Goal: Information Seeking & Learning: Learn about a topic

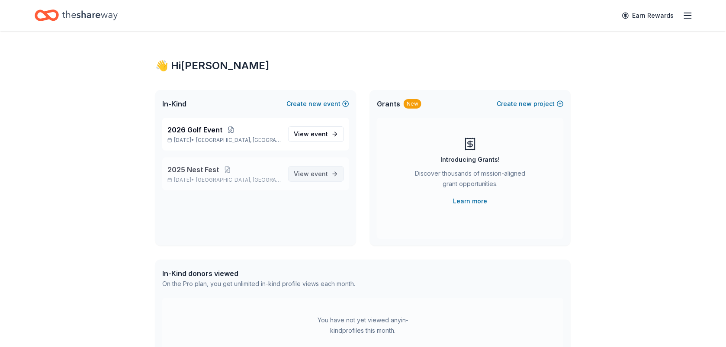
click at [327, 170] on span "event" at bounding box center [319, 173] width 17 height 7
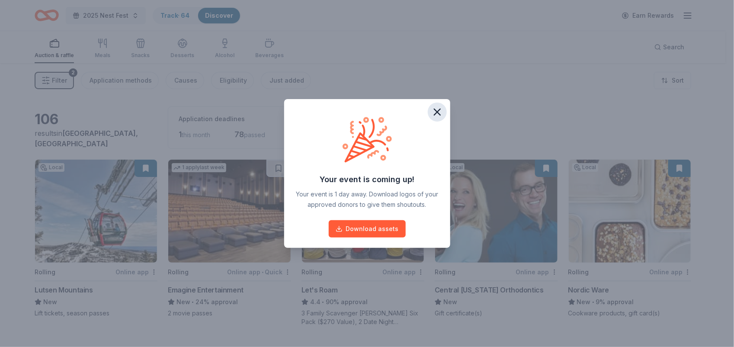
click at [438, 111] on icon "button" at bounding box center [437, 112] width 6 height 6
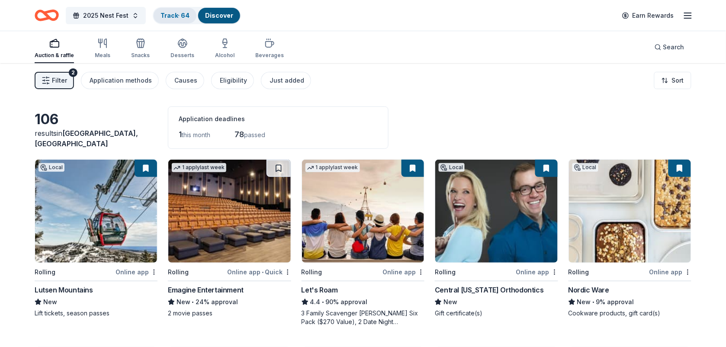
click at [170, 19] on div "Track · 64" at bounding box center [175, 16] width 43 height 16
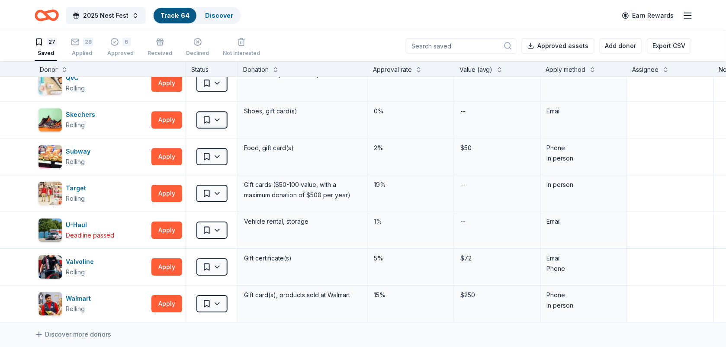
scroll to position [763, 0]
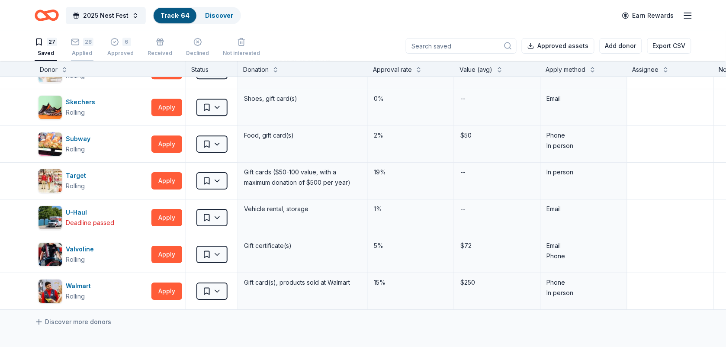
click at [77, 47] on div "28 Applied" at bounding box center [82, 47] width 22 height 19
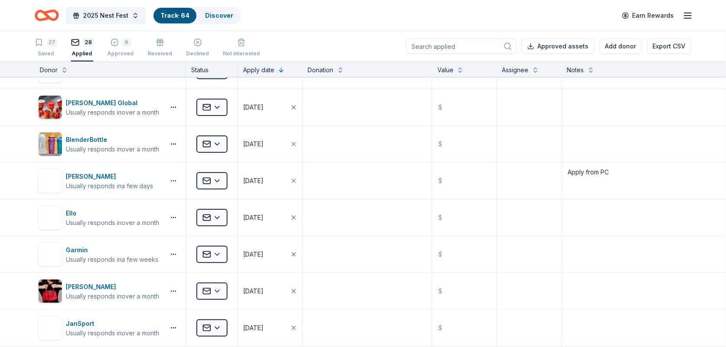
scroll to position [30, 0]
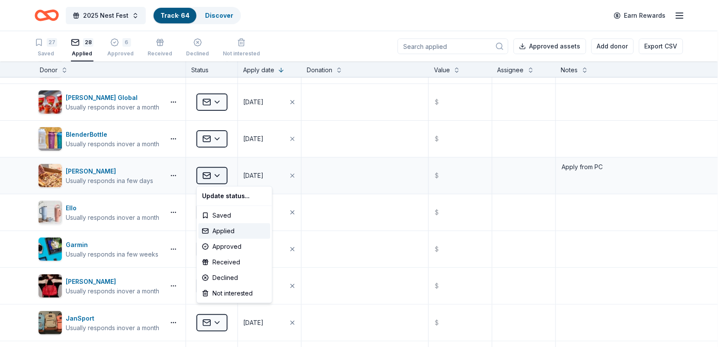
click at [216, 175] on html "2025 Nest Fest Track · 64 Discover Earn Rewards 27 Saved 28 Applied 6 Approved …" at bounding box center [363, 173] width 726 height 347
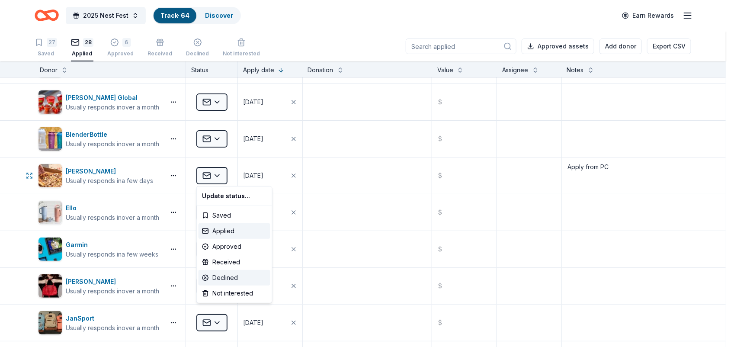
click at [217, 276] on div "Declined" at bounding box center [235, 278] width 72 height 16
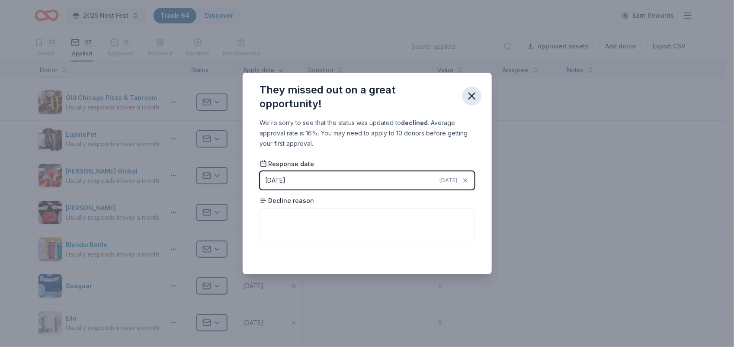
click at [474, 94] on icon "button" at bounding box center [472, 96] width 6 height 6
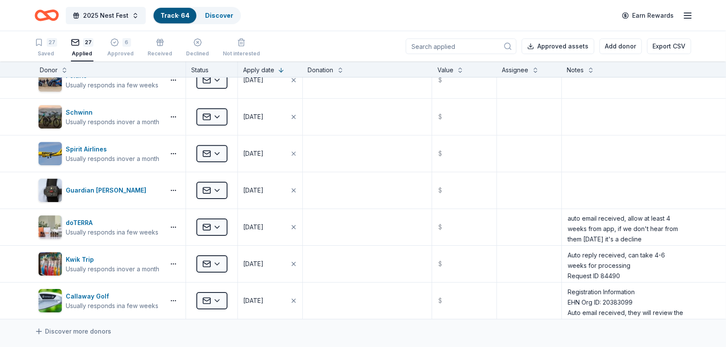
scroll to position [758, 0]
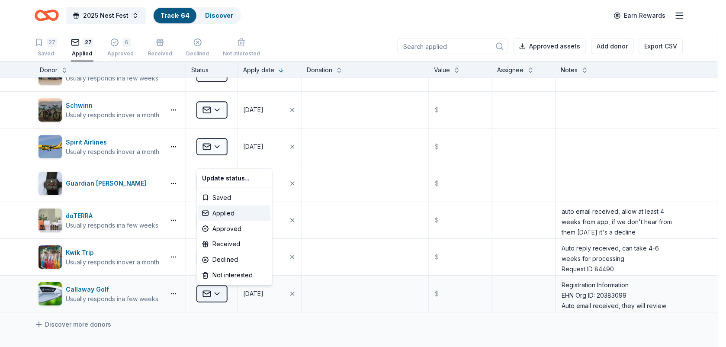
click at [215, 301] on html "2025 Nest Fest Track · 64 Discover Earn Rewards 27 Saved 27 Applied 6 Approved …" at bounding box center [363, 173] width 726 height 347
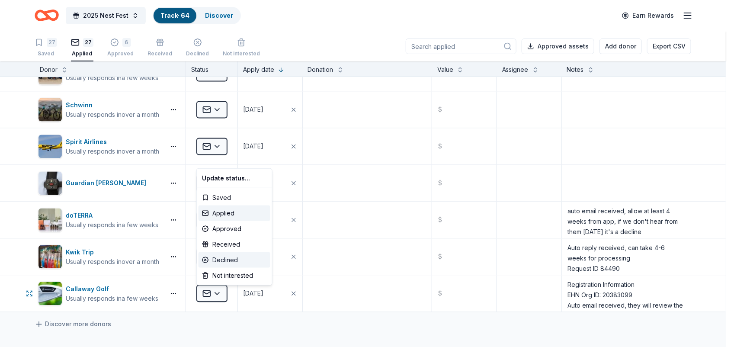
click at [228, 260] on div "Declined" at bounding box center [235, 260] width 72 height 16
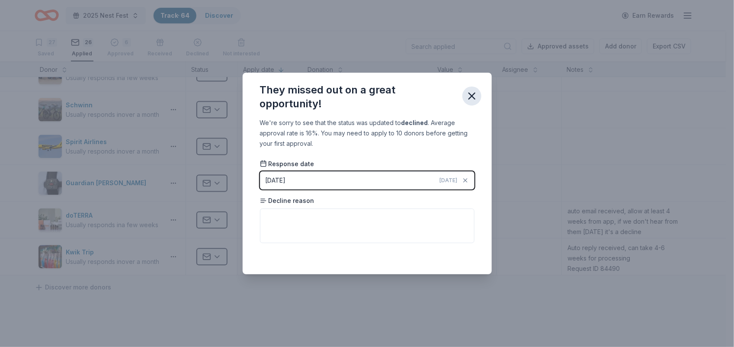
click at [474, 100] on icon "button" at bounding box center [472, 96] width 12 height 12
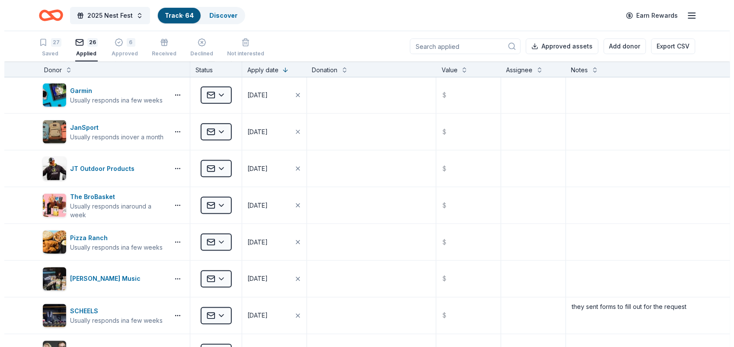
scroll to position [309, 0]
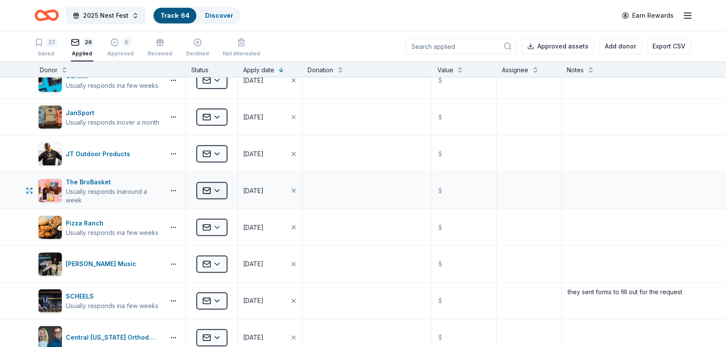
click at [219, 187] on html "2025 Nest Fest Track · 64 Discover Earn Rewards 27 Saved 26 Applied 6 Approved …" at bounding box center [363, 173] width 726 height 347
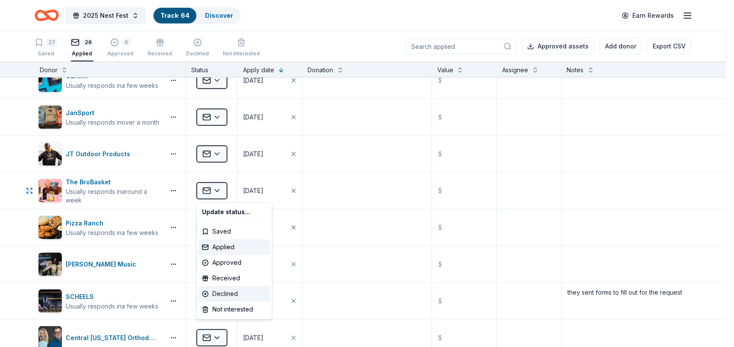
click at [218, 289] on div "Declined" at bounding box center [235, 294] width 72 height 16
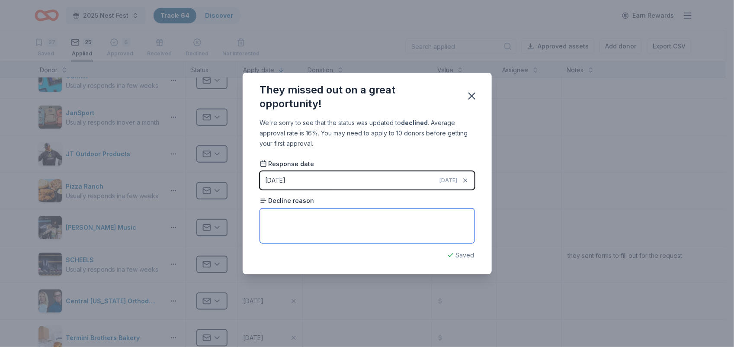
click at [282, 226] on textarea at bounding box center [367, 225] width 215 height 35
paste textarea "We are happy to provide you with a 35% discount code for any of the BroBaskets …"
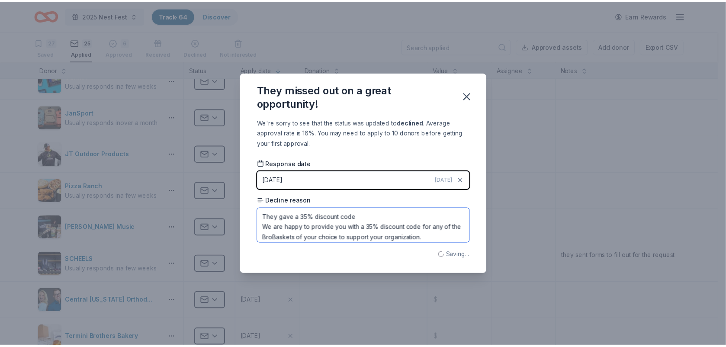
scroll to position [20, 0]
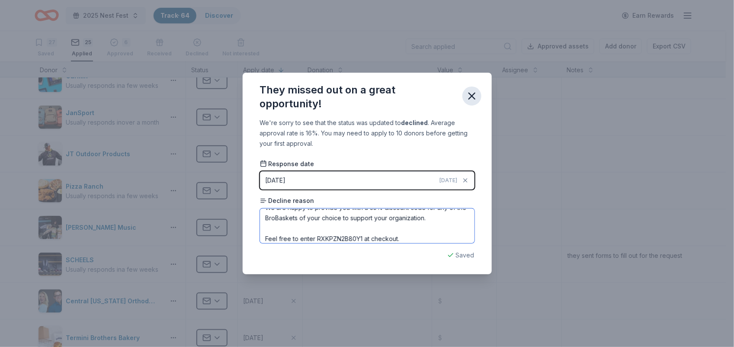
type textarea "They gave a 35% discount code We are happy to provide you with a 35% discount c…"
click at [468, 100] on icon "button" at bounding box center [472, 96] width 12 height 12
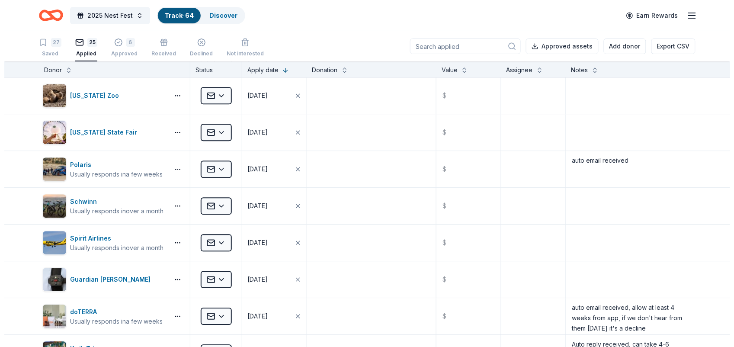
scroll to position [627, 0]
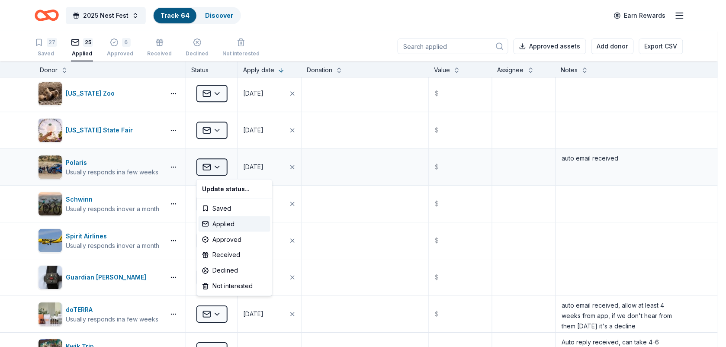
click at [216, 169] on html "2025 Nest Fest Track · 64 Discover Earn Rewards 27 Saved 25 Applied 6 Approved …" at bounding box center [363, 173] width 726 height 347
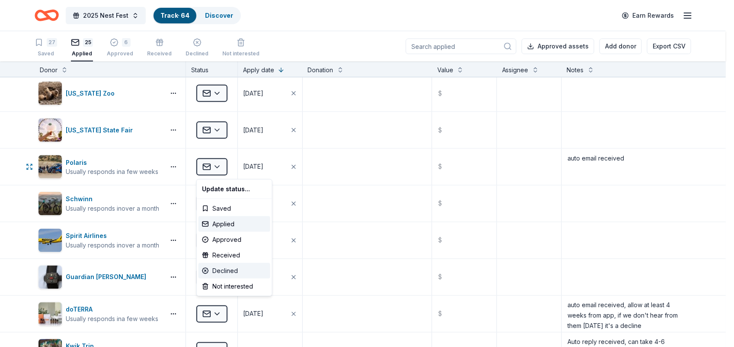
click at [226, 267] on div "Declined" at bounding box center [235, 271] width 72 height 16
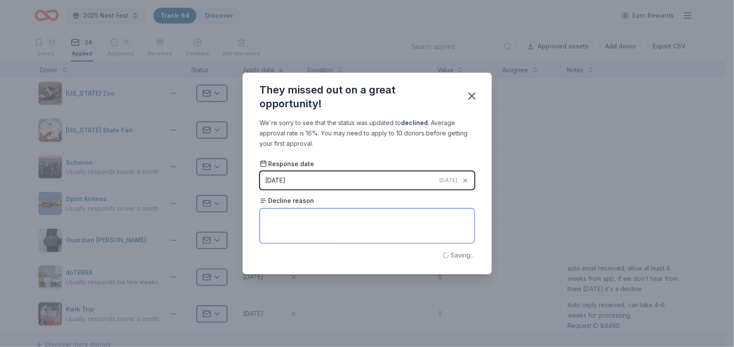
click at [309, 210] on textarea at bounding box center [367, 225] width 215 height 35
paste textarea "Re: Nest Fest Hello [PERSON_NAME], Thank you for submitting your product donati…"
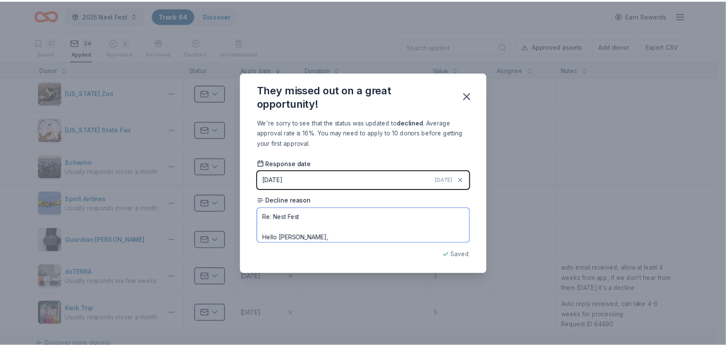
scroll to position [135, 0]
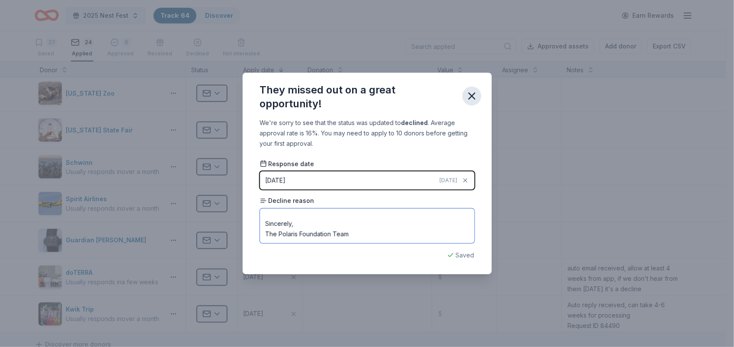
type textarea "Re: Nest Fest Hello [PERSON_NAME], Thank you for submitting your product donati…"
click at [470, 92] on icon "button" at bounding box center [472, 96] width 12 height 12
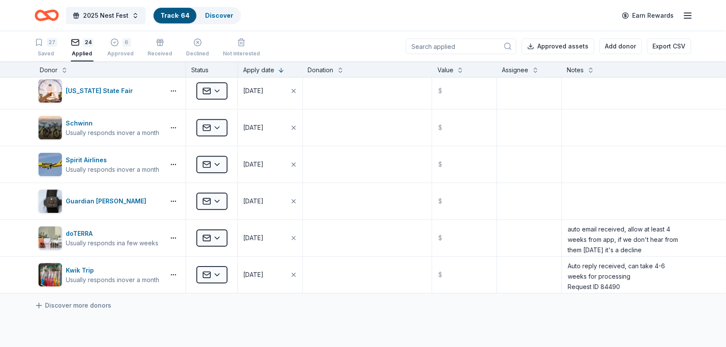
scroll to position [664, 0]
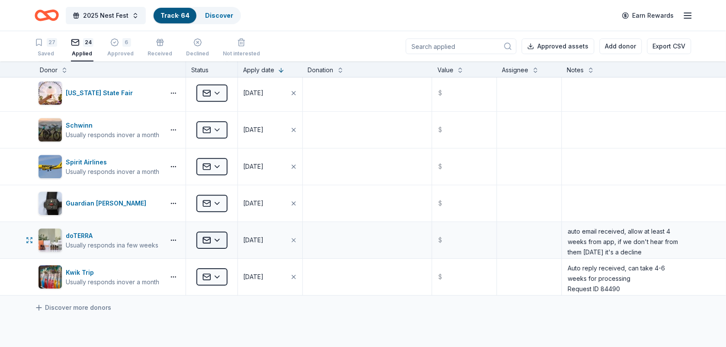
click at [214, 242] on html "2025 Nest Fest Track · 64 Discover Earn Rewards 27 Saved 24 Applied 6 Approved …" at bounding box center [363, 173] width 726 height 347
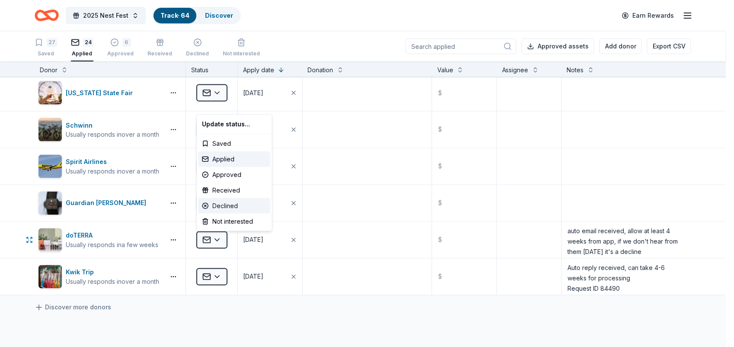
click at [223, 204] on div "Declined" at bounding box center [235, 206] width 72 height 16
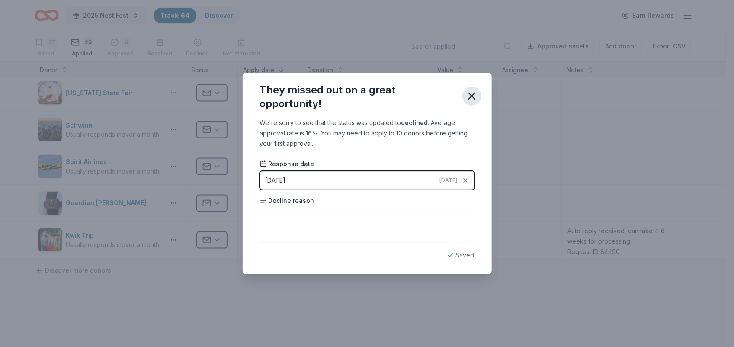
click at [470, 99] on icon "button" at bounding box center [472, 96] width 6 height 6
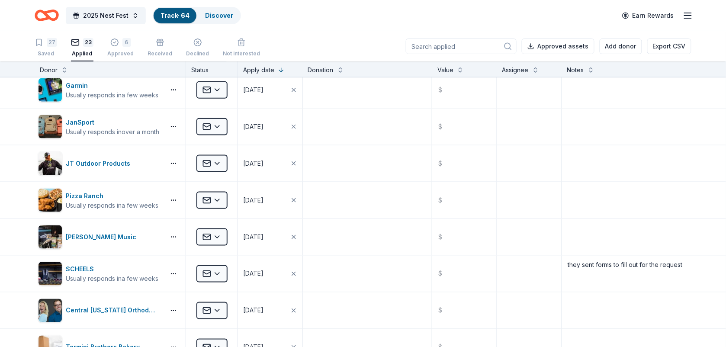
scroll to position [280, 0]
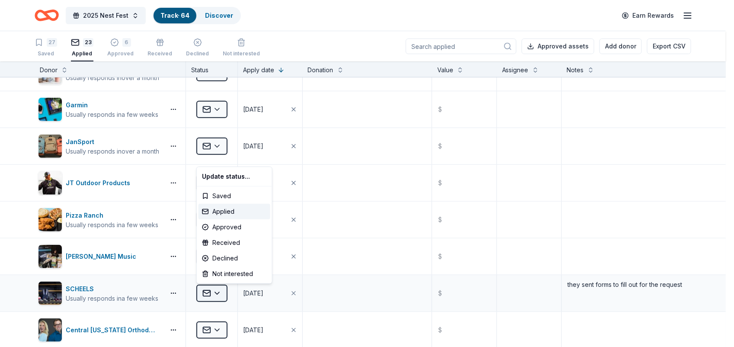
click at [216, 295] on html "2025 Nest Fest Track · 64 Discover Earn Rewards 27 Saved 23 Applied 6 Approved …" at bounding box center [367, 173] width 734 height 347
click at [238, 271] on div "Not interested" at bounding box center [235, 274] width 72 height 16
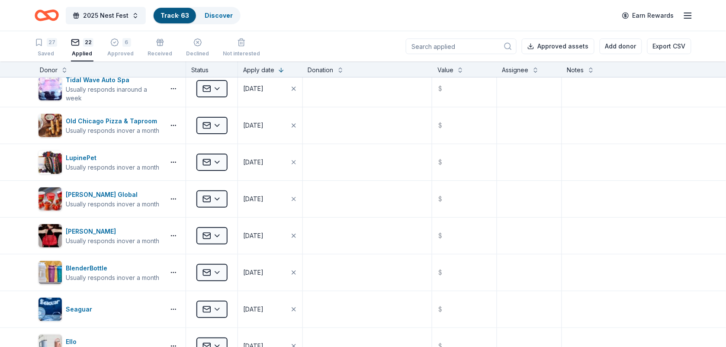
scroll to position [0, 0]
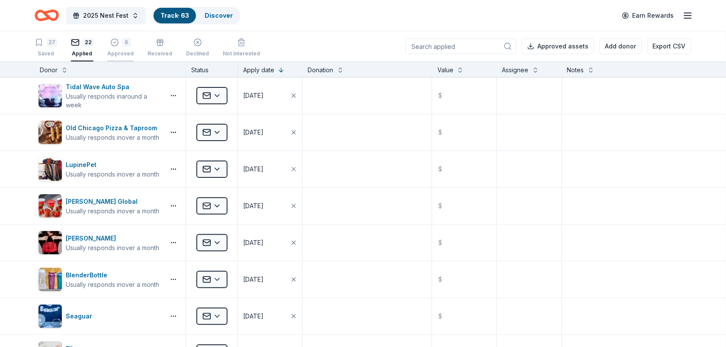
click at [113, 51] on div "Approved" at bounding box center [120, 53] width 26 height 7
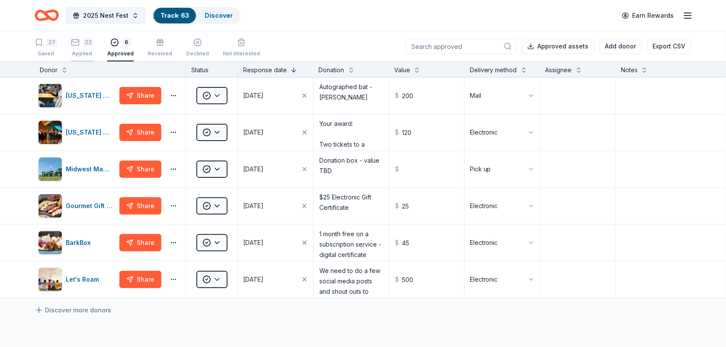
click at [86, 52] on div "Applied" at bounding box center [82, 53] width 22 height 7
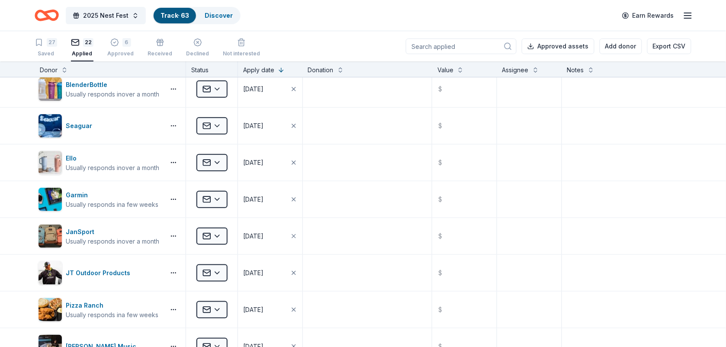
scroll to position [196, 0]
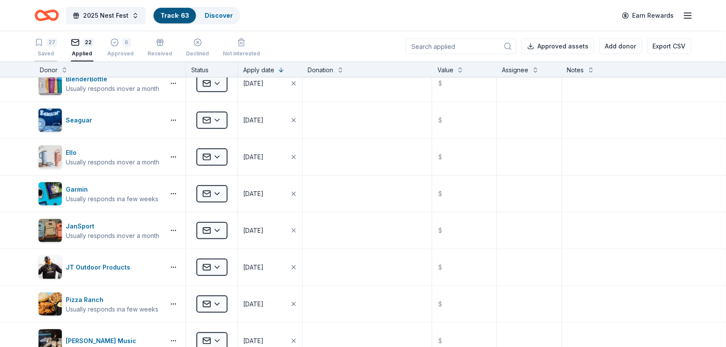
click at [46, 46] on div "27" at bounding box center [46, 42] width 22 height 9
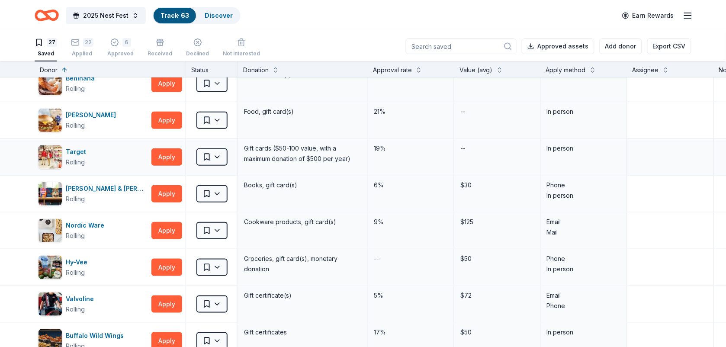
drag, startPoint x: 721, startPoint y: 145, endPoint x: 526, endPoint y: 170, distance: 197.1
click at [526, 170] on div "--" at bounding box center [497, 157] width 87 height 36
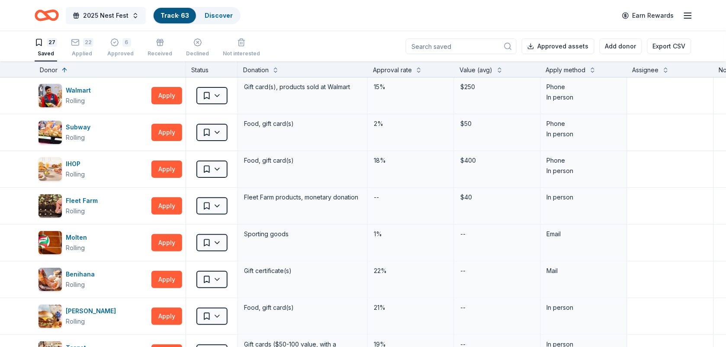
click at [128, 18] on button "2025 Nest Fest" at bounding box center [106, 15] width 80 height 17
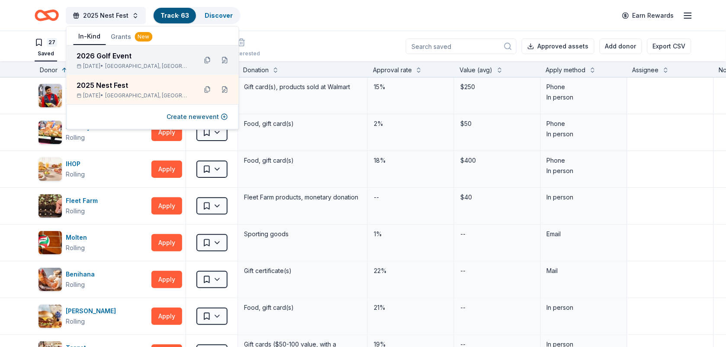
click at [105, 57] on div "2026 Golf Event" at bounding box center [133, 56] width 113 height 10
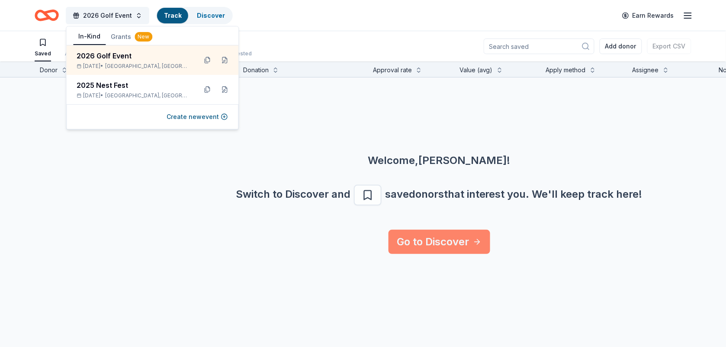
click at [435, 242] on link "Go to Discover" at bounding box center [439, 242] width 102 height 24
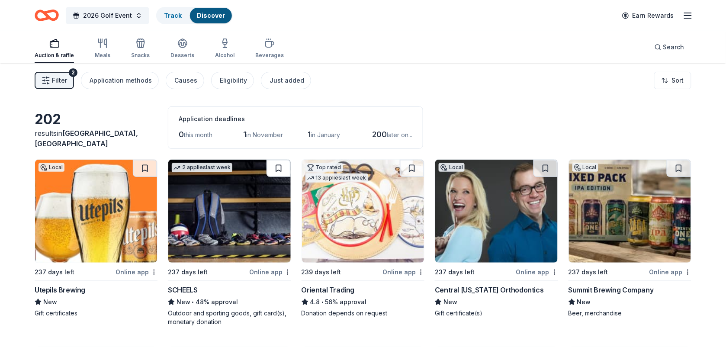
click at [275, 170] on button at bounding box center [278, 168] width 24 height 17
click at [143, 163] on button at bounding box center [145, 168] width 24 height 17
click at [678, 163] on button at bounding box center [678, 168] width 24 height 17
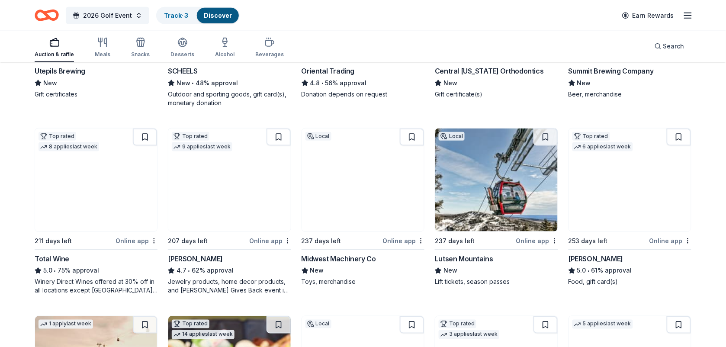
scroll to position [222, 0]
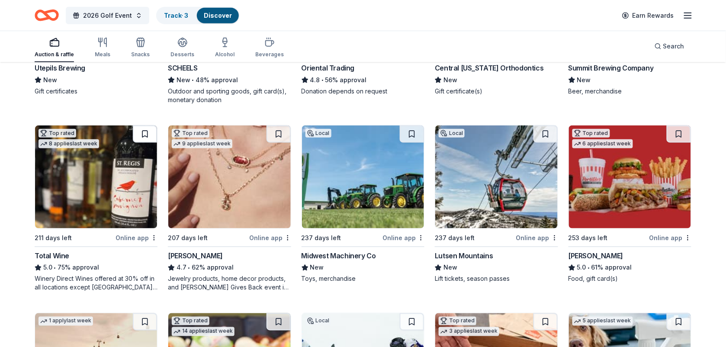
click at [142, 128] on button at bounding box center [145, 133] width 24 height 17
click at [543, 133] on button at bounding box center [545, 133] width 24 height 17
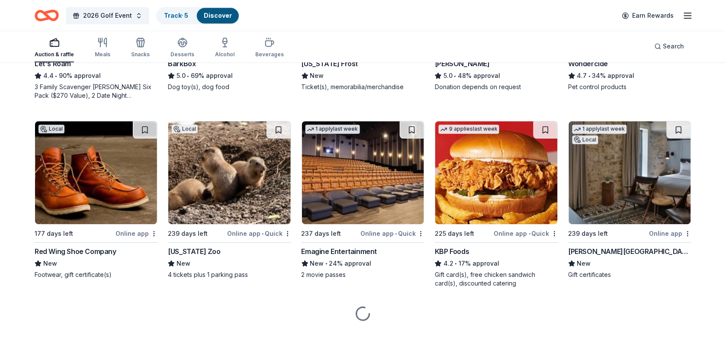
scroll to position [600, 0]
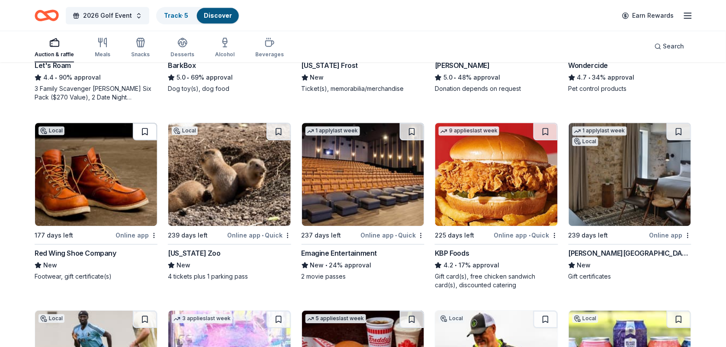
click at [144, 123] on button at bounding box center [145, 131] width 24 height 17
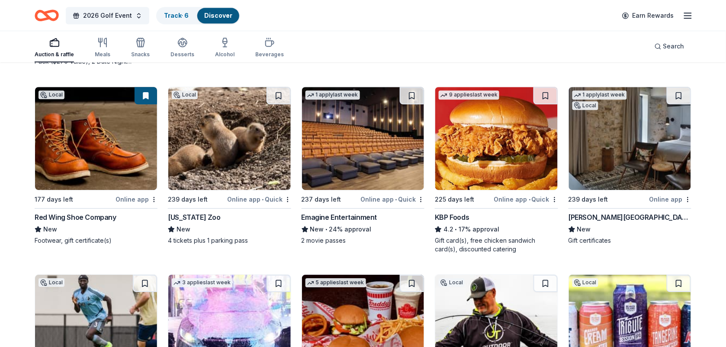
scroll to position [647, 0]
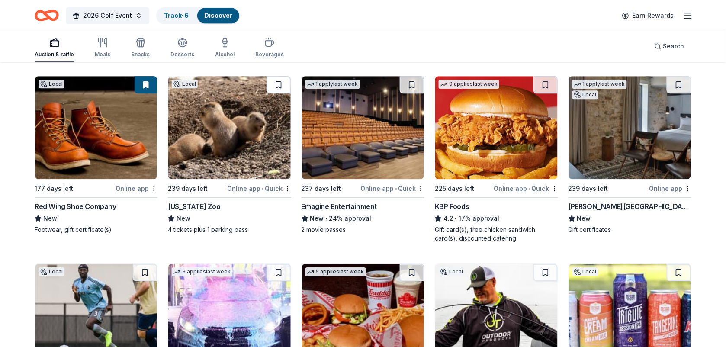
click at [278, 89] on button at bounding box center [278, 84] width 24 height 17
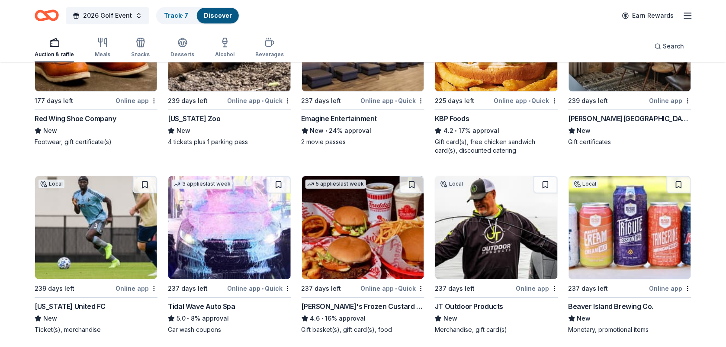
scroll to position [799, 0]
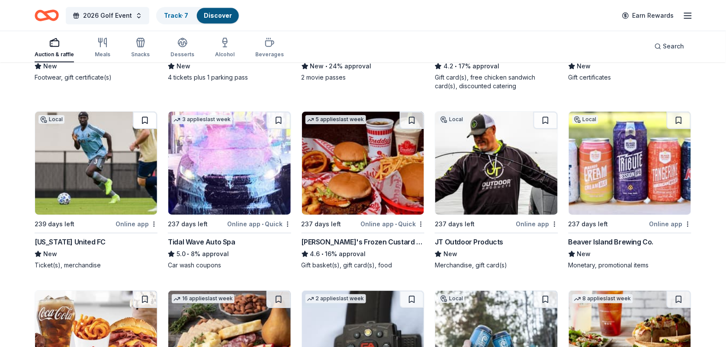
click at [144, 119] on button at bounding box center [145, 120] width 24 height 17
click at [676, 120] on button at bounding box center [678, 120] width 24 height 17
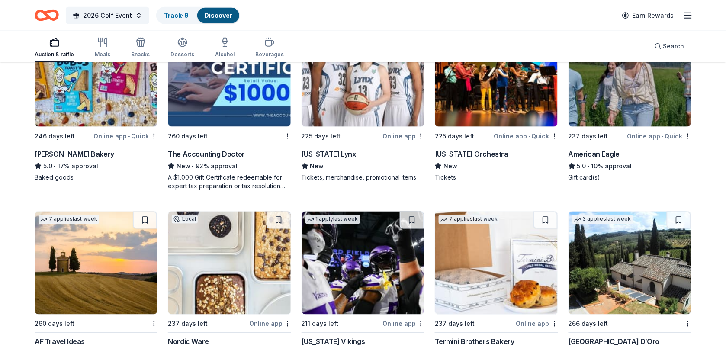
scroll to position [1346, 0]
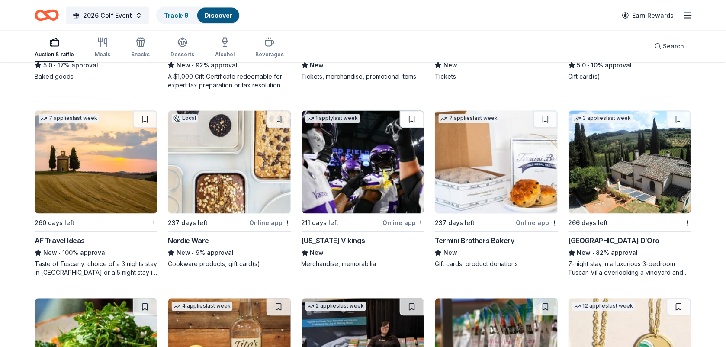
click at [414, 117] on button at bounding box center [412, 119] width 24 height 17
click at [280, 119] on button at bounding box center [278, 119] width 24 height 17
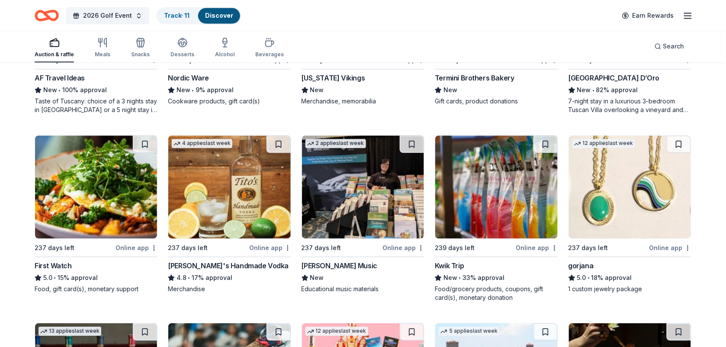
scroll to position [1522, 0]
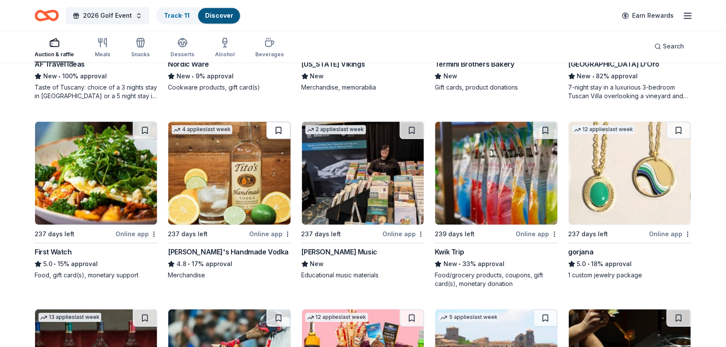
click at [282, 128] on button at bounding box center [278, 130] width 24 height 17
click at [542, 126] on button at bounding box center [545, 130] width 24 height 17
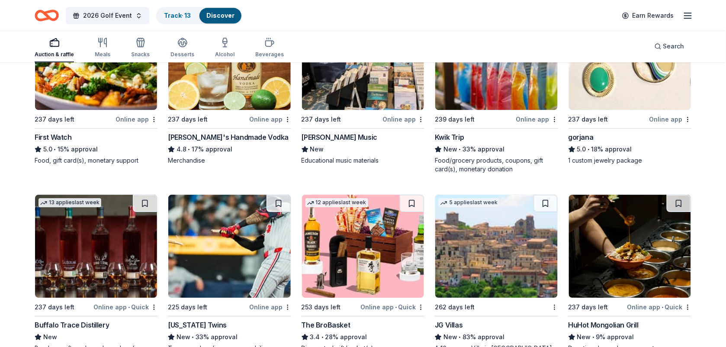
scroll to position [1721, 0]
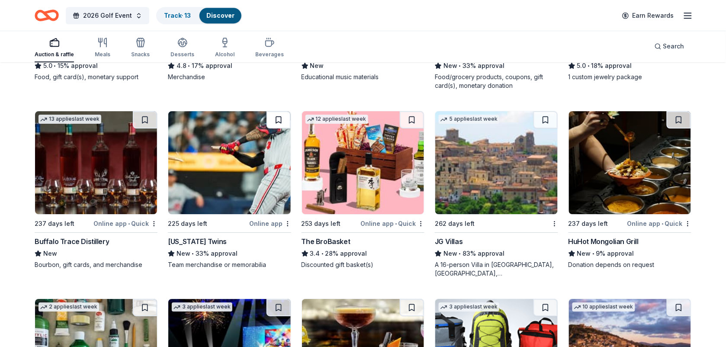
click at [278, 115] on button at bounding box center [278, 119] width 24 height 17
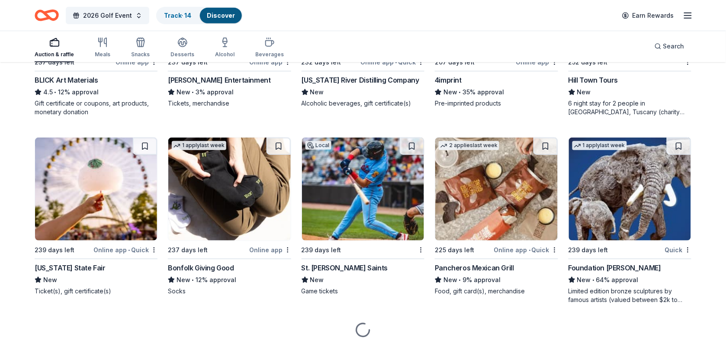
scroll to position [2061, 0]
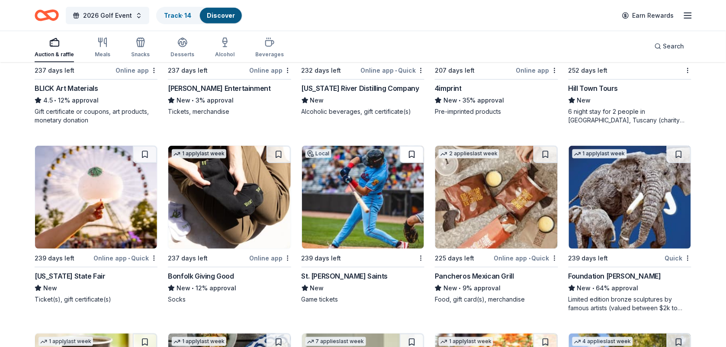
click at [406, 150] on button at bounding box center [412, 154] width 24 height 17
click at [145, 157] on button at bounding box center [145, 154] width 24 height 17
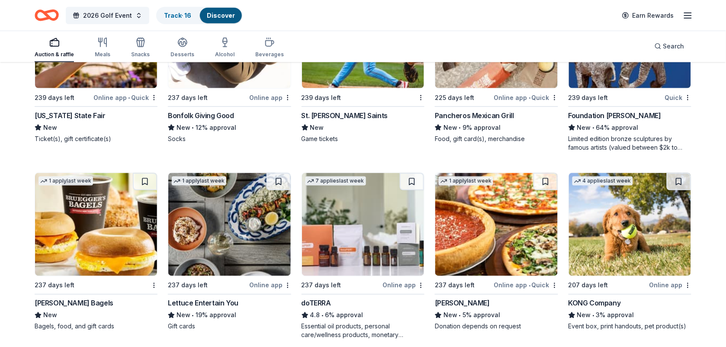
scroll to position [2250, 0]
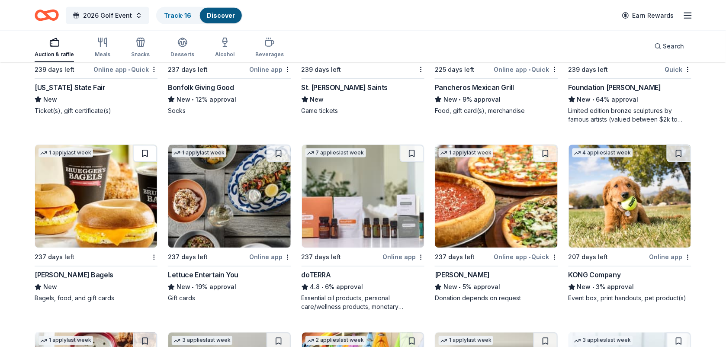
click at [144, 148] on button at bounding box center [145, 153] width 24 height 17
click at [410, 154] on button at bounding box center [412, 153] width 24 height 17
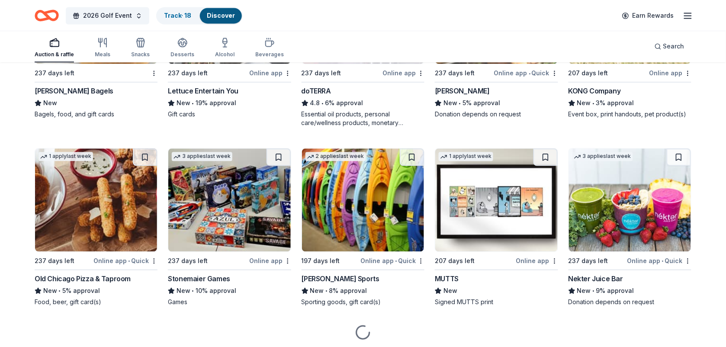
scroll to position [2444, 0]
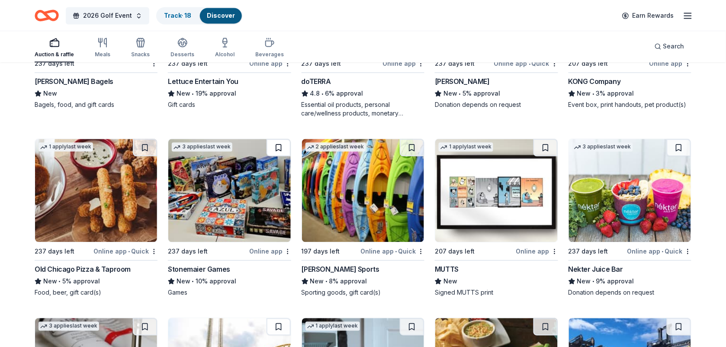
click at [275, 149] on button at bounding box center [278, 147] width 24 height 17
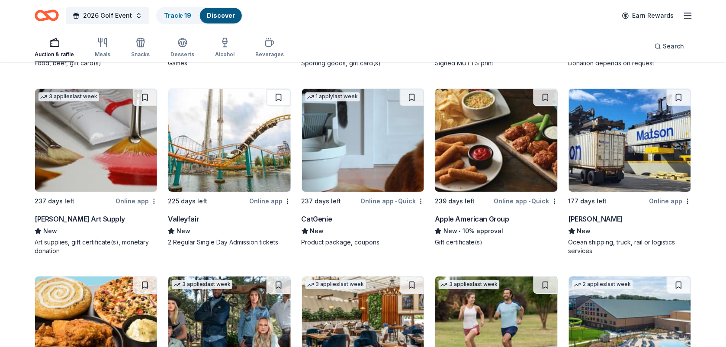
scroll to position [2656, 0]
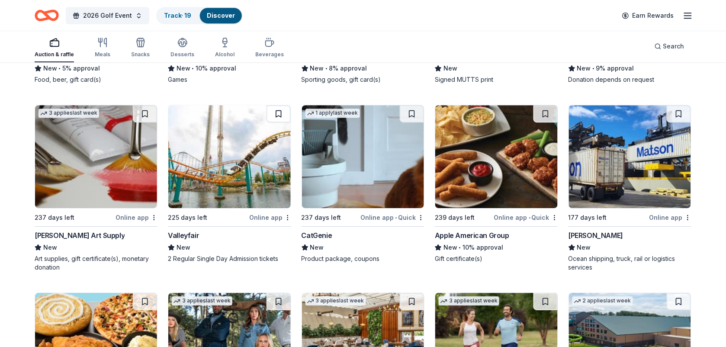
click at [276, 112] on button at bounding box center [278, 113] width 24 height 17
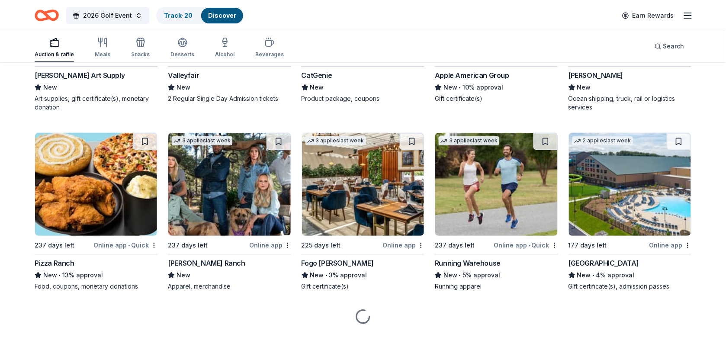
scroll to position [2830, 0]
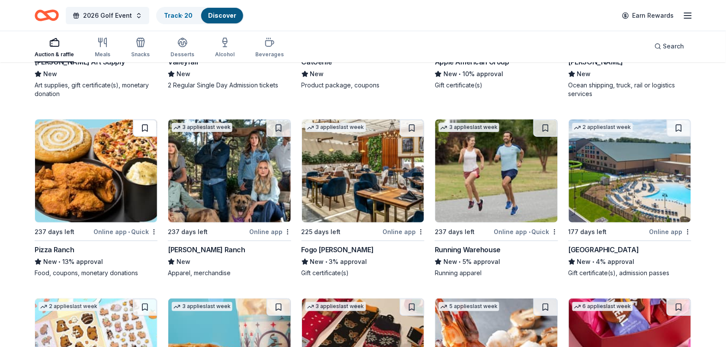
click at [144, 127] on button at bounding box center [145, 127] width 24 height 17
click at [678, 130] on button at bounding box center [678, 127] width 24 height 17
click at [539, 123] on button at bounding box center [545, 127] width 24 height 17
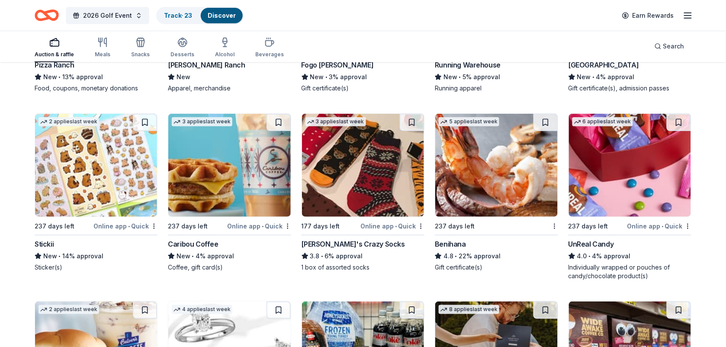
scroll to position [3068, 0]
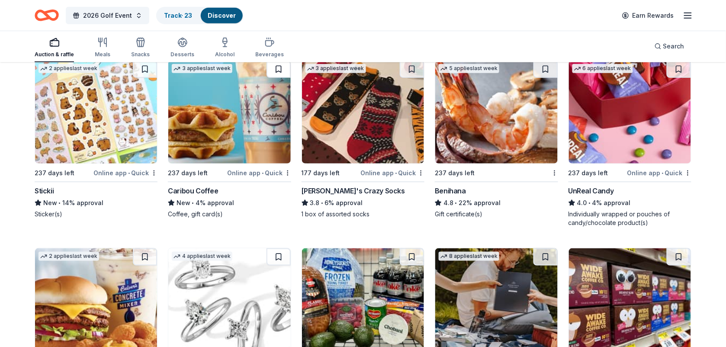
click at [275, 70] on button at bounding box center [278, 69] width 24 height 17
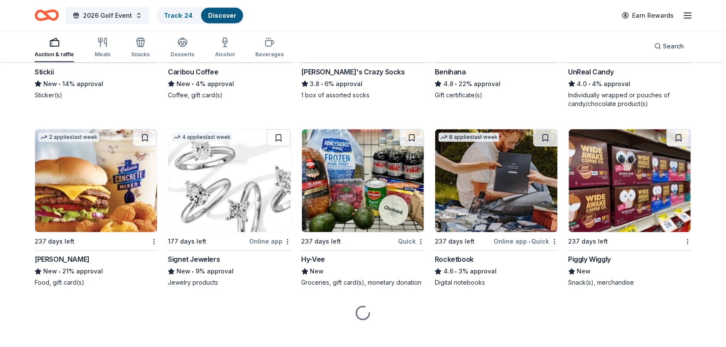
scroll to position [3197, 0]
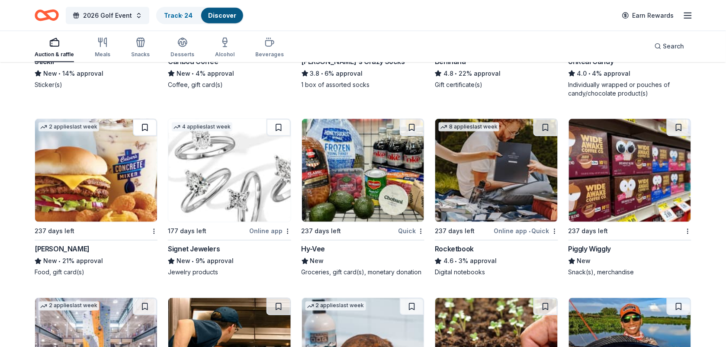
click at [147, 123] on button at bounding box center [145, 127] width 24 height 17
click at [405, 126] on button at bounding box center [412, 127] width 24 height 17
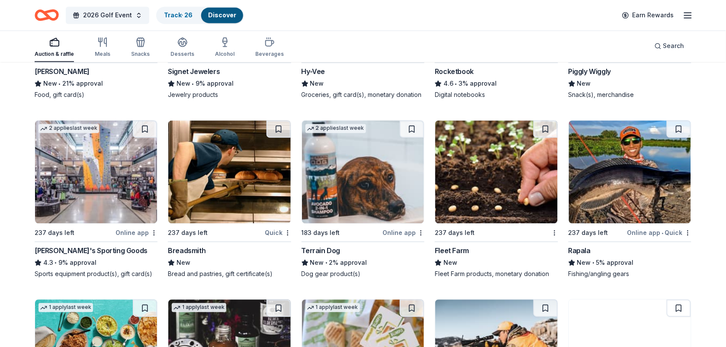
scroll to position [3400, 0]
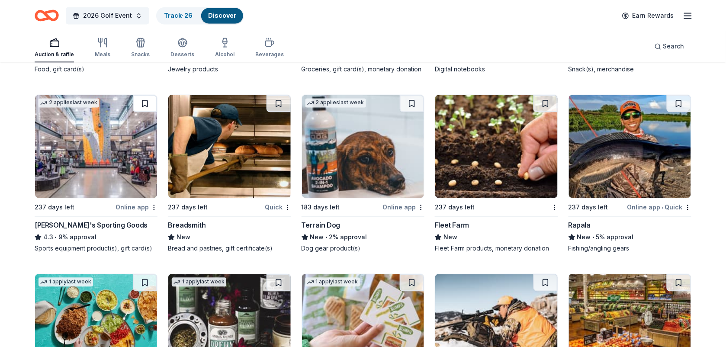
click at [141, 105] on button at bounding box center [145, 103] width 24 height 17
click at [276, 102] on button at bounding box center [278, 103] width 24 height 17
click at [543, 104] on button at bounding box center [545, 103] width 24 height 17
click at [676, 109] on button at bounding box center [678, 103] width 24 height 17
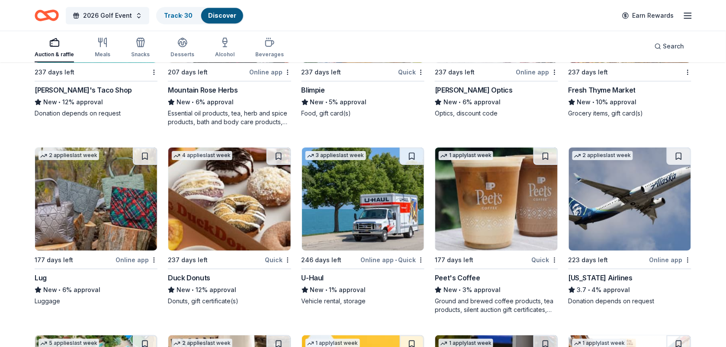
scroll to position [3729, 0]
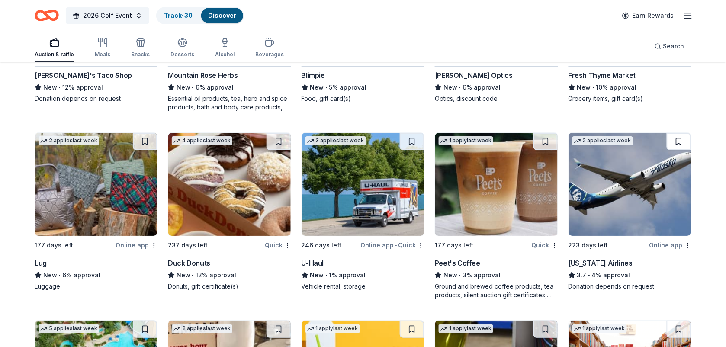
click at [676, 141] on button at bounding box center [678, 141] width 24 height 17
click at [543, 139] on button at bounding box center [545, 141] width 24 height 17
click at [414, 139] on button at bounding box center [412, 141] width 24 height 17
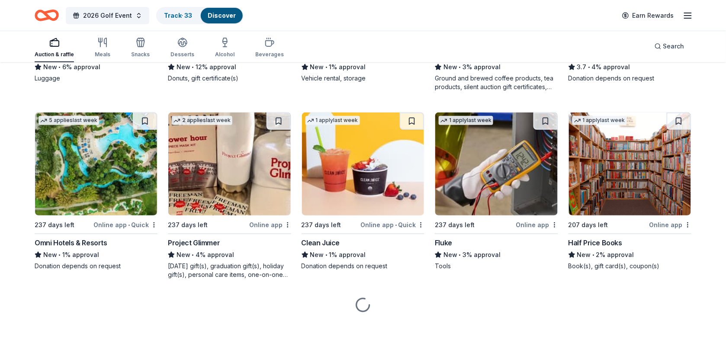
scroll to position [3939, 0]
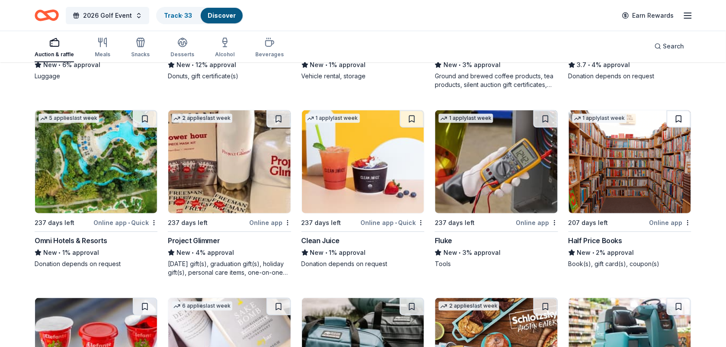
click at [678, 115] on button at bounding box center [678, 118] width 24 height 17
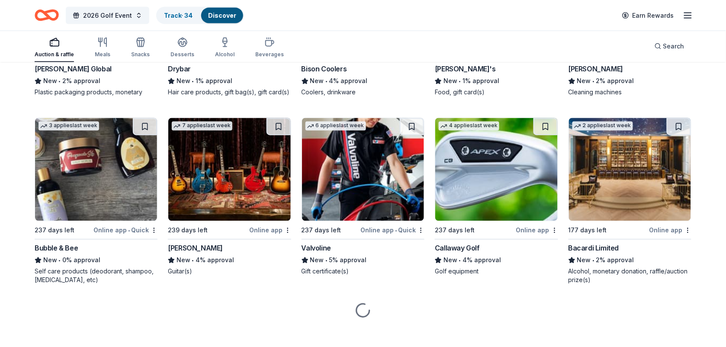
scroll to position [4306, 0]
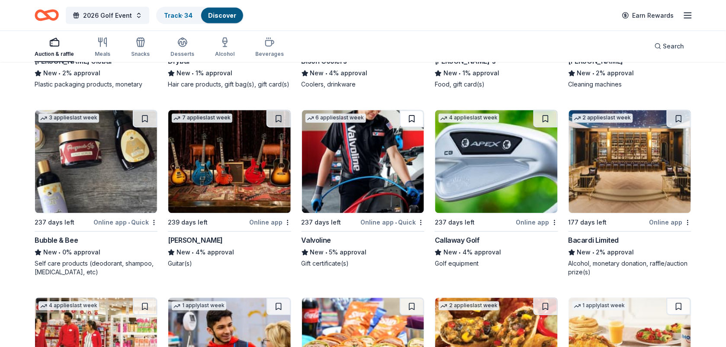
click at [407, 118] on button at bounding box center [412, 118] width 24 height 17
click at [552, 120] on button at bounding box center [545, 118] width 24 height 17
click at [679, 119] on button at bounding box center [678, 118] width 24 height 17
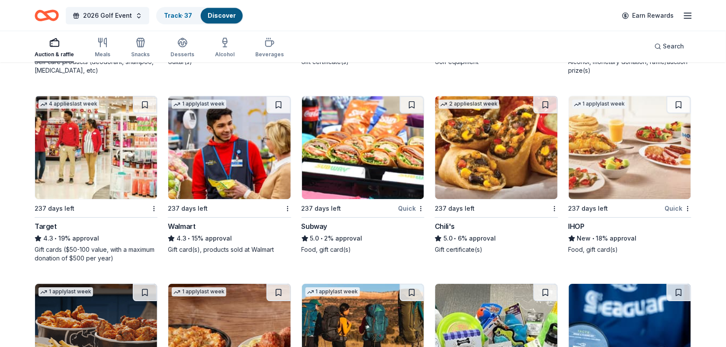
scroll to position [4517, 0]
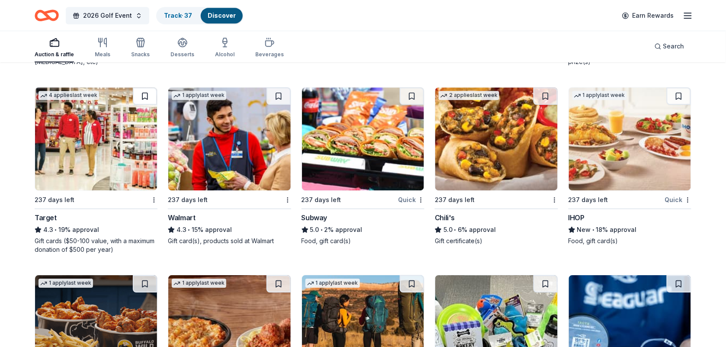
click at [144, 92] on button at bounding box center [145, 95] width 24 height 17
click at [285, 97] on button at bounding box center [278, 95] width 24 height 17
click at [416, 94] on button at bounding box center [412, 95] width 24 height 17
click at [544, 99] on button at bounding box center [545, 95] width 24 height 17
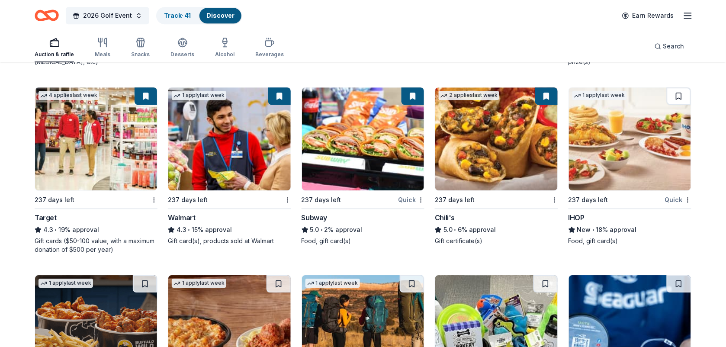
click at [677, 98] on button at bounding box center [678, 95] width 24 height 17
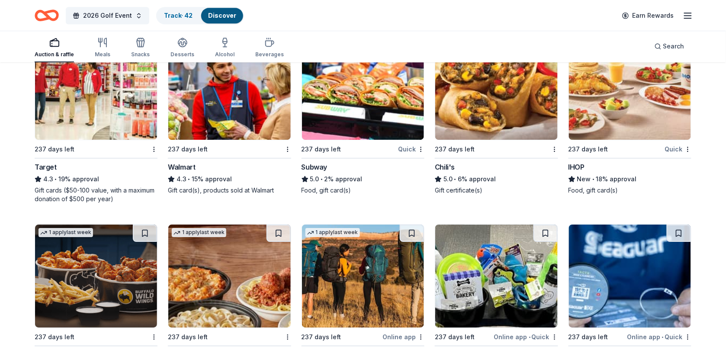
scroll to position [4673, 0]
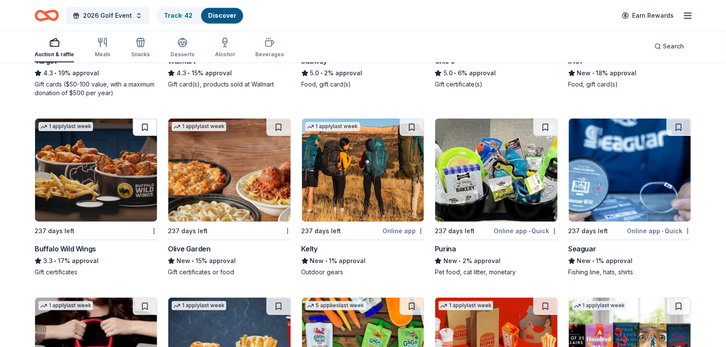
click at [147, 123] on button at bounding box center [145, 127] width 24 height 17
click at [278, 124] on button at bounding box center [278, 127] width 24 height 17
click at [544, 128] on button at bounding box center [545, 127] width 24 height 17
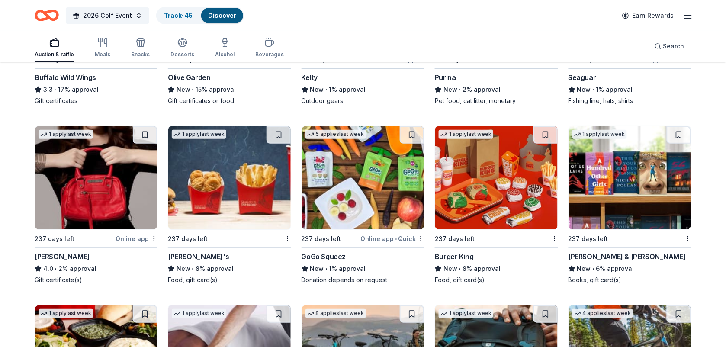
scroll to position [4890, 0]
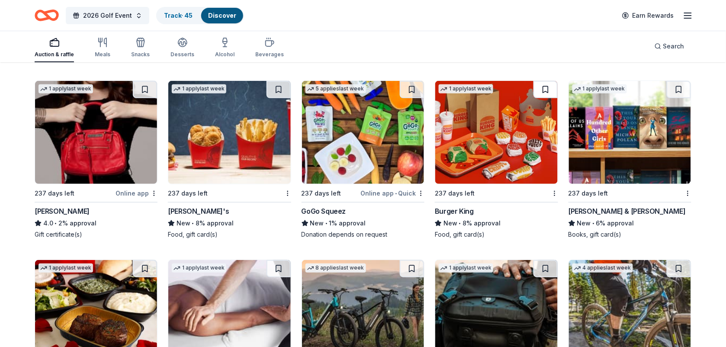
click at [545, 87] on button at bounding box center [545, 89] width 24 height 17
click at [671, 92] on button at bounding box center [678, 89] width 24 height 17
click at [280, 85] on button at bounding box center [278, 89] width 24 height 17
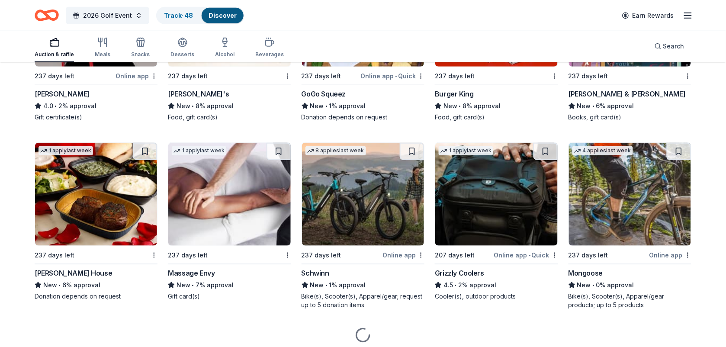
scroll to position [5040, 0]
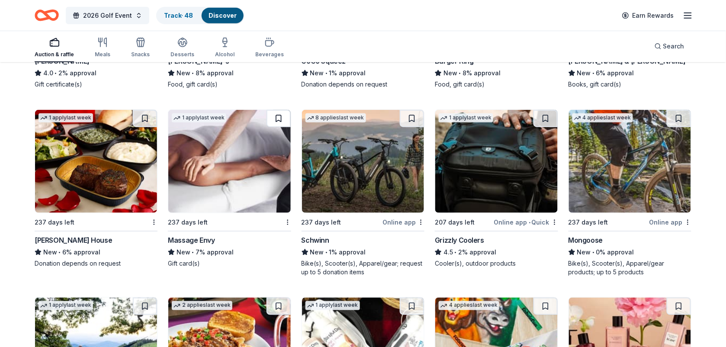
click at [279, 114] on button at bounding box center [278, 118] width 24 height 17
click at [415, 120] on button at bounding box center [412, 118] width 24 height 17
click at [545, 118] on button at bounding box center [545, 118] width 24 height 17
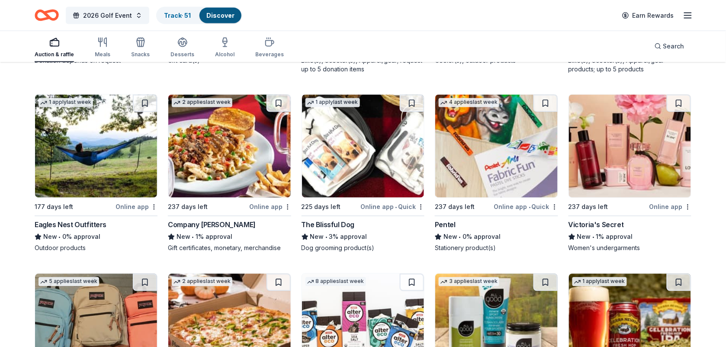
scroll to position [5262, 0]
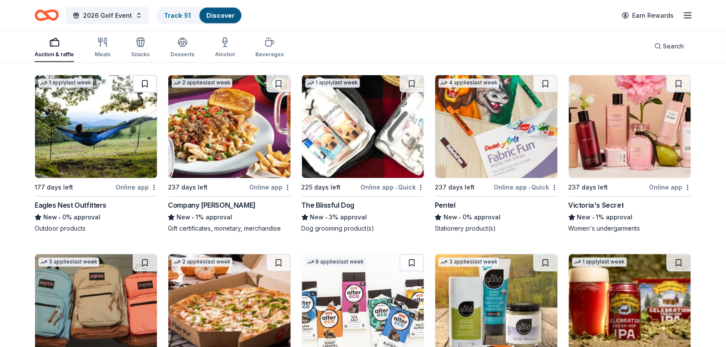
click at [144, 85] on button at bounding box center [145, 83] width 24 height 17
click at [409, 83] on button at bounding box center [412, 83] width 24 height 17
click at [676, 81] on button at bounding box center [678, 83] width 24 height 17
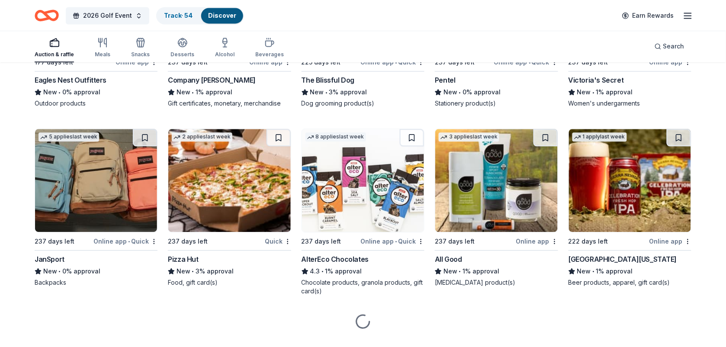
scroll to position [5407, 0]
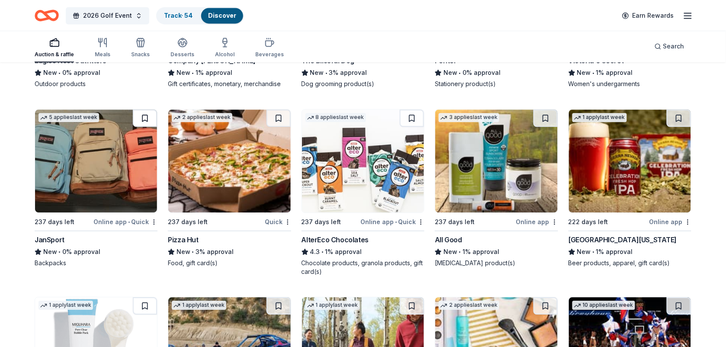
click at [146, 116] on button at bounding box center [145, 117] width 24 height 17
click at [669, 118] on button at bounding box center [678, 117] width 24 height 17
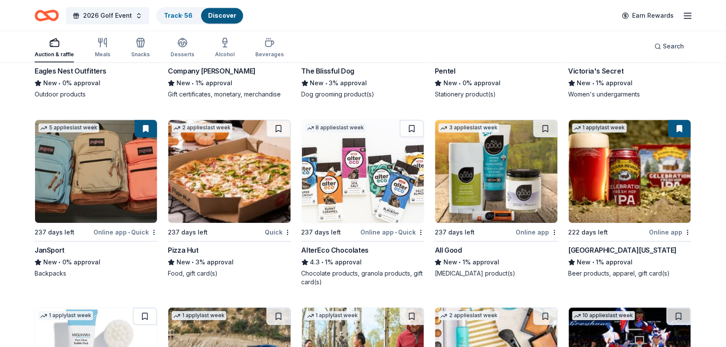
scroll to position [5387, 0]
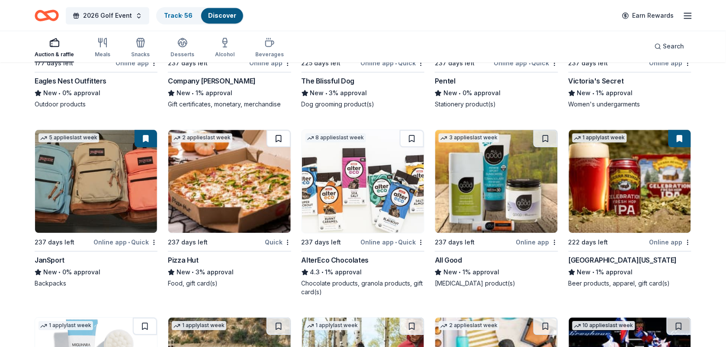
click at [283, 139] on button at bounding box center [278, 138] width 24 height 17
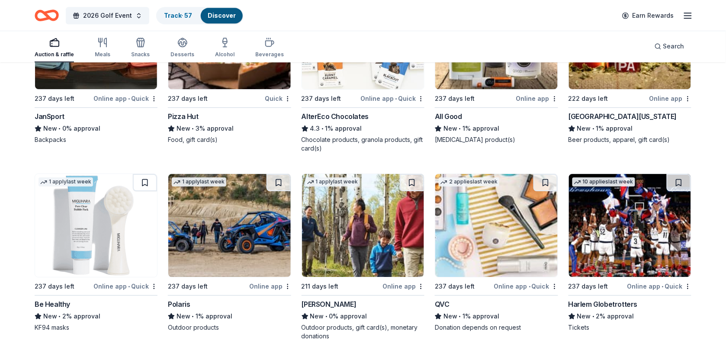
scroll to position [5572, 0]
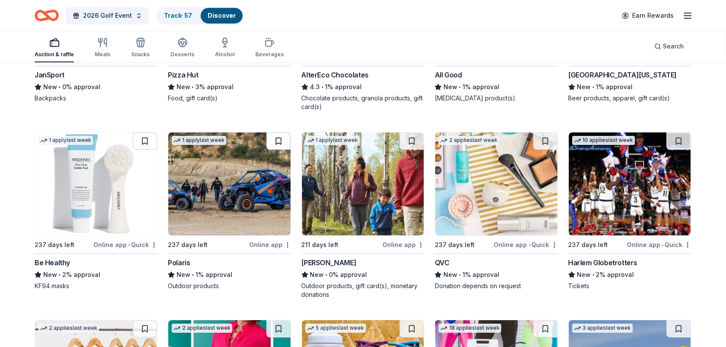
click at [272, 139] on button at bounding box center [278, 140] width 24 height 17
click at [676, 143] on button at bounding box center [678, 140] width 24 height 17
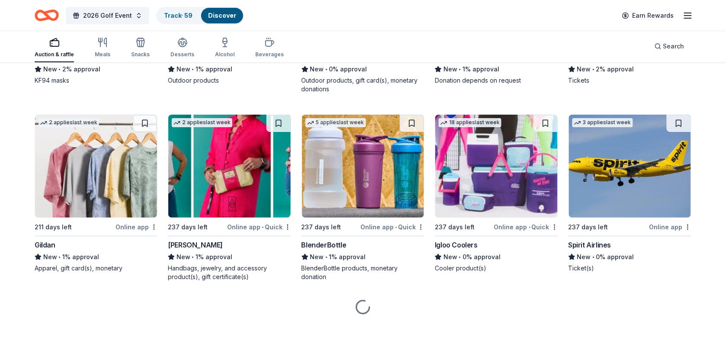
scroll to position [5783, 0]
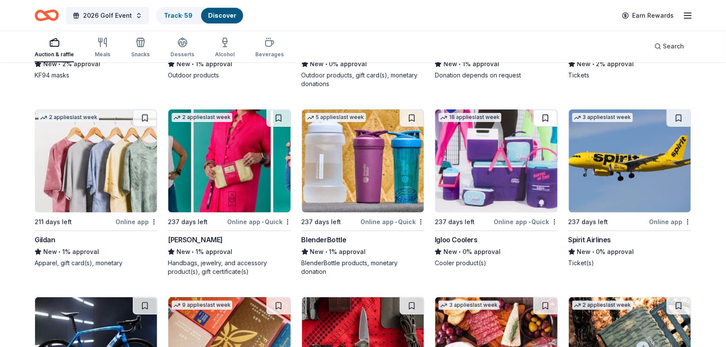
click at [544, 121] on button at bounding box center [545, 117] width 24 height 17
click at [677, 118] on button at bounding box center [678, 117] width 24 height 17
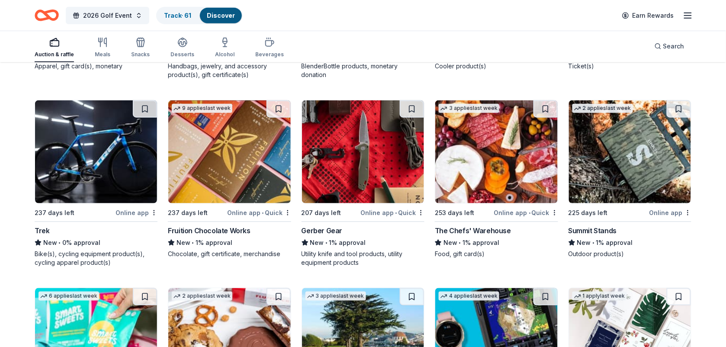
scroll to position [5990, 0]
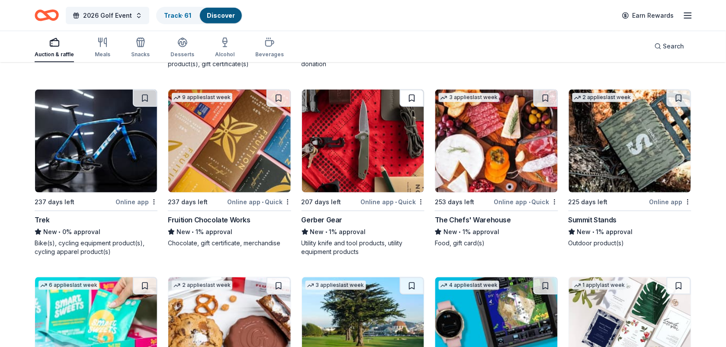
click at [412, 92] on button at bounding box center [412, 98] width 24 height 17
click at [146, 102] on button at bounding box center [145, 98] width 24 height 17
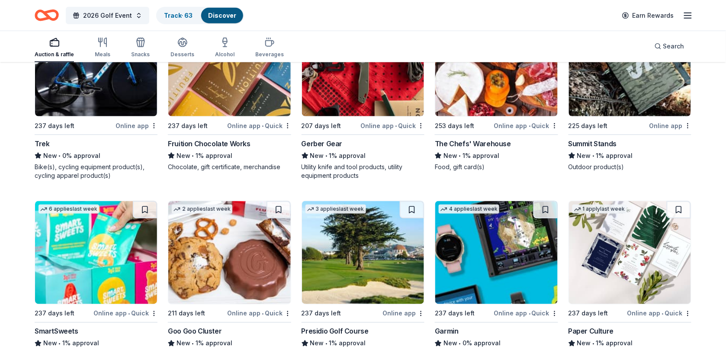
scroll to position [6158, 0]
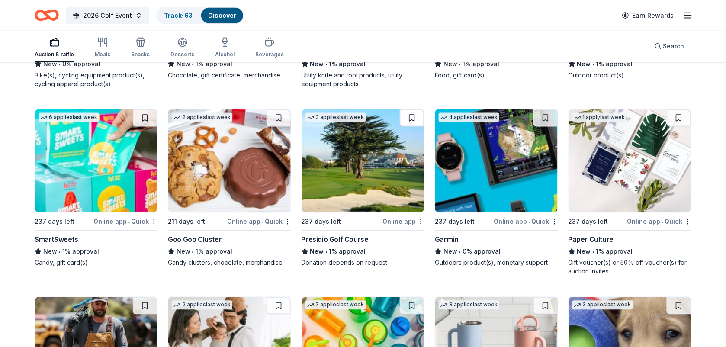
click at [406, 127] on button at bounding box center [412, 117] width 24 height 17
click at [544, 119] on button at bounding box center [545, 117] width 24 height 17
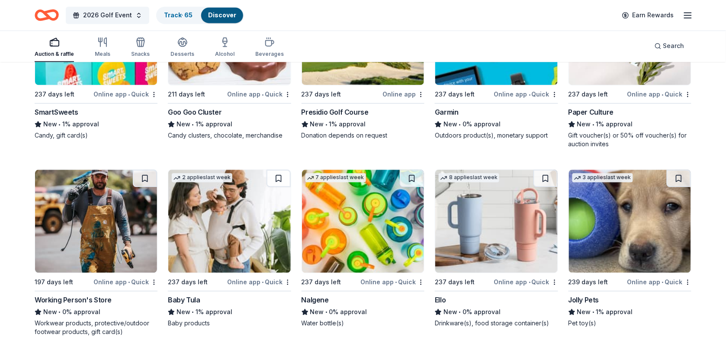
scroll to position [6331, 0]
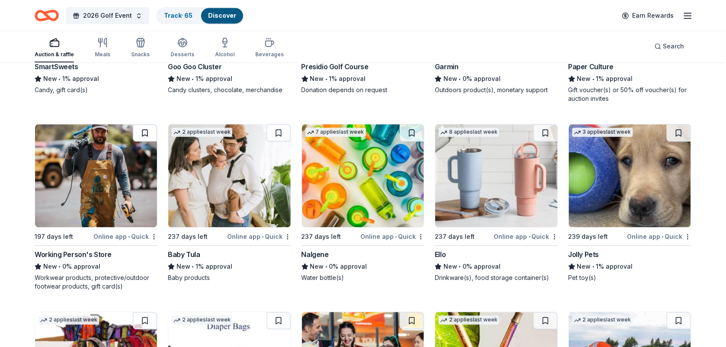
click at [145, 130] on button at bounding box center [145, 132] width 24 height 17
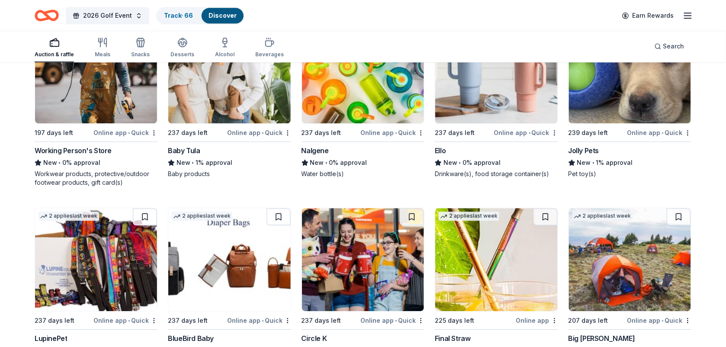
scroll to position [6534, 0]
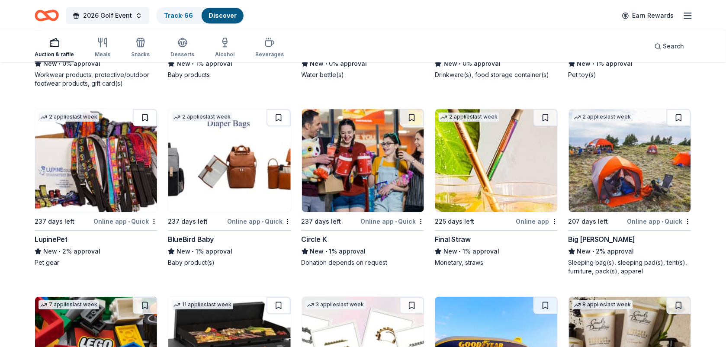
click at [147, 121] on button at bounding box center [145, 117] width 24 height 17
click at [678, 117] on button at bounding box center [678, 117] width 24 height 17
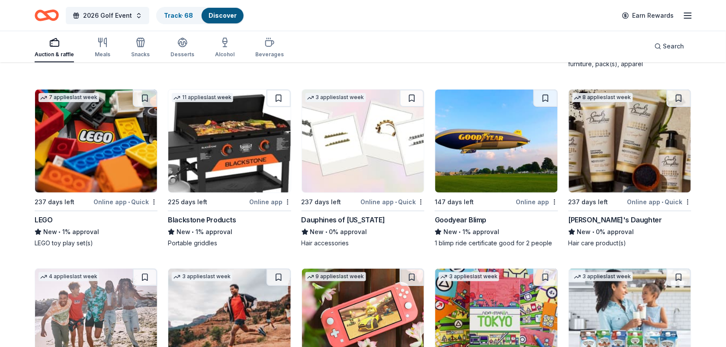
scroll to position [6753, 0]
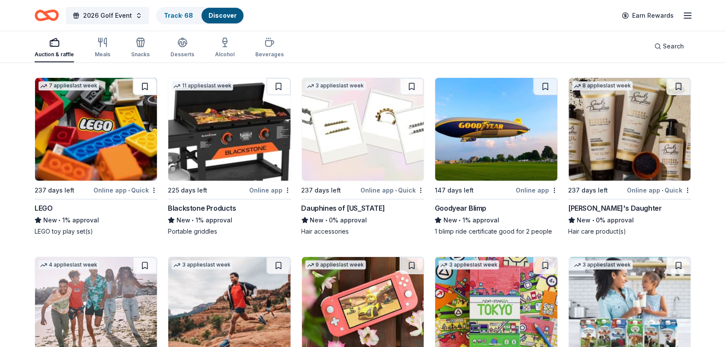
click at [147, 83] on button at bounding box center [145, 86] width 24 height 17
click at [281, 90] on button at bounding box center [278, 86] width 24 height 17
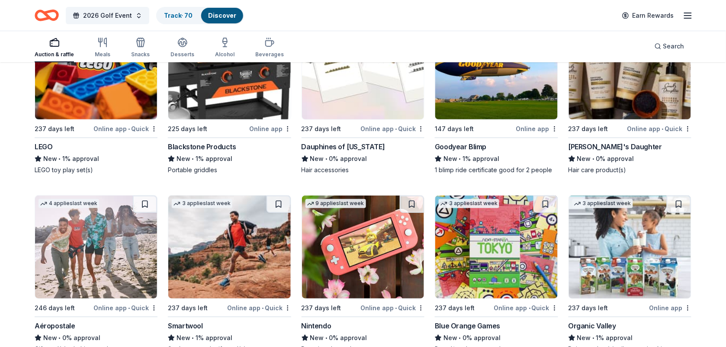
scroll to position [6899, 0]
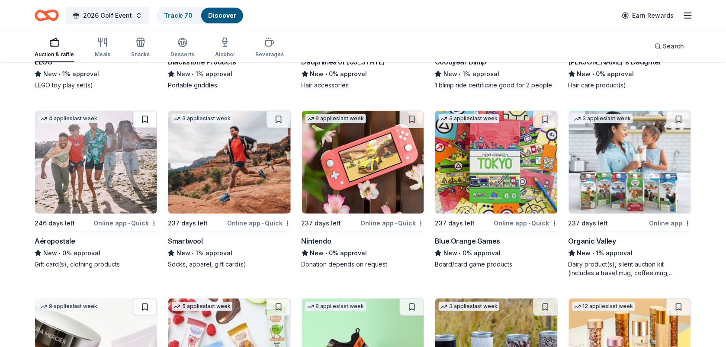
click at [144, 122] on button at bounding box center [145, 119] width 24 height 17
click at [416, 119] on button at bounding box center [412, 119] width 24 height 17
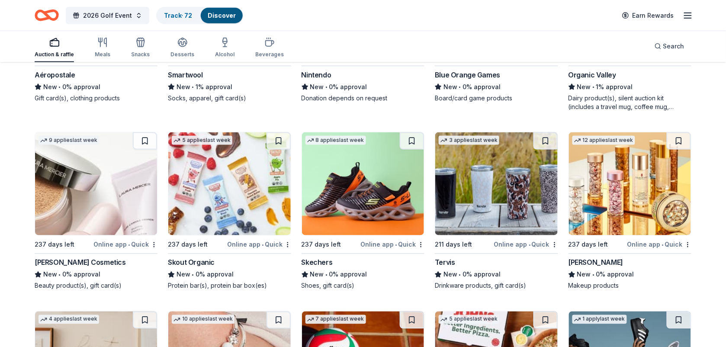
scroll to position [7142, 0]
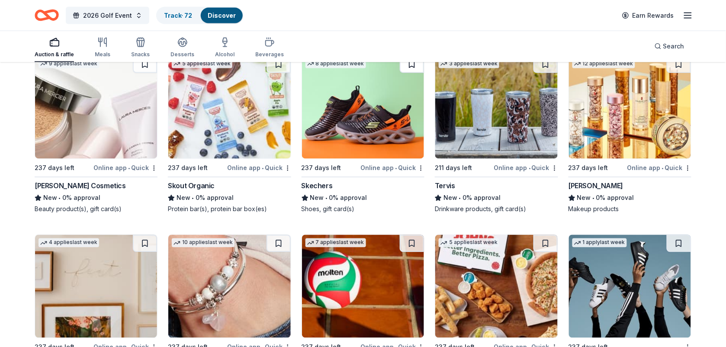
click at [410, 70] on button at bounding box center [412, 64] width 24 height 17
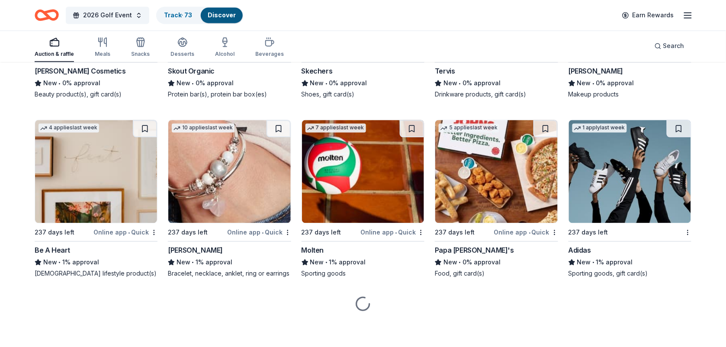
scroll to position [7259, 0]
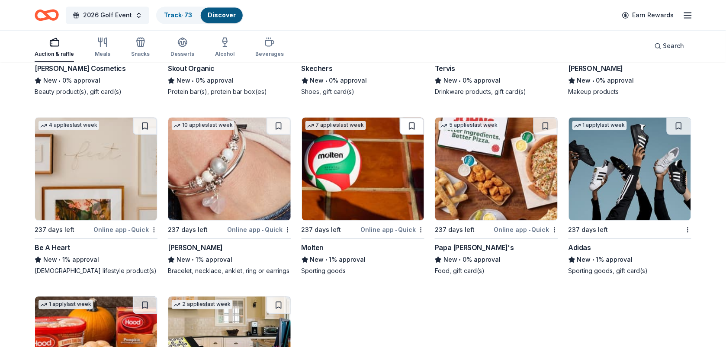
click at [414, 126] on button at bounding box center [412, 126] width 24 height 17
click at [680, 125] on button at bounding box center [678, 126] width 24 height 17
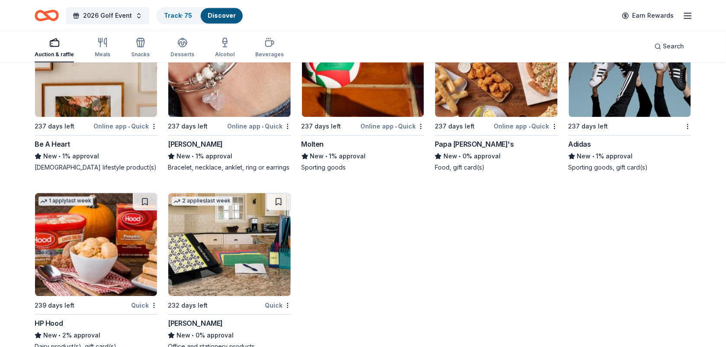
scroll to position [7386, 0]
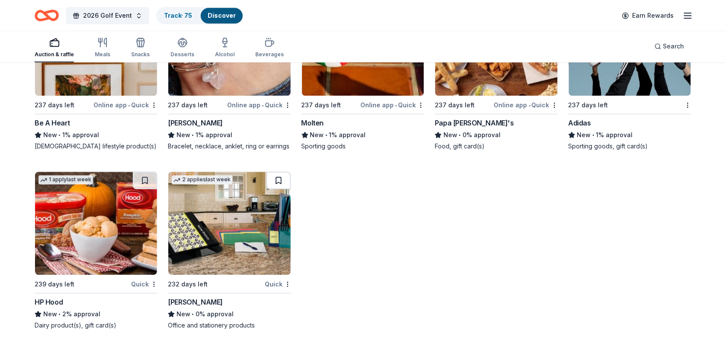
click at [276, 180] on button at bounding box center [278, 180] width 24 height 17
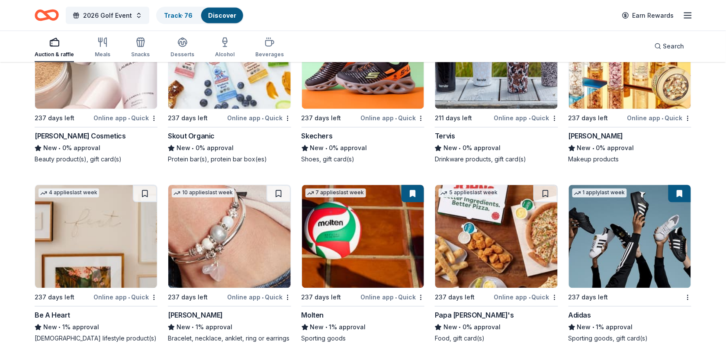
scroll to position [7178, 0]
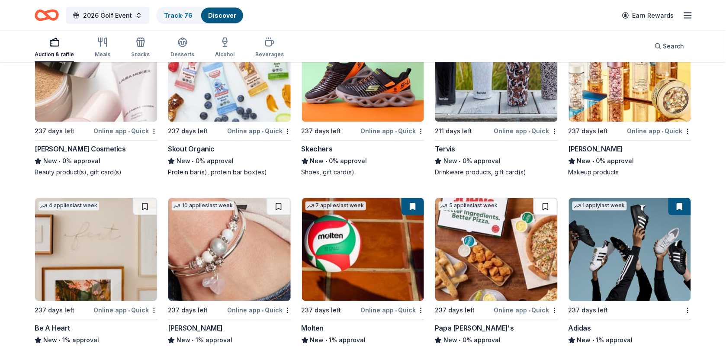
drag, startPoint x: 543, startPoint y: 202, endPoint x: 550, endPoint y: 208, distance: 8.6
click at [550, 208] on button at bounding box center [545, 206] width 24 height 17
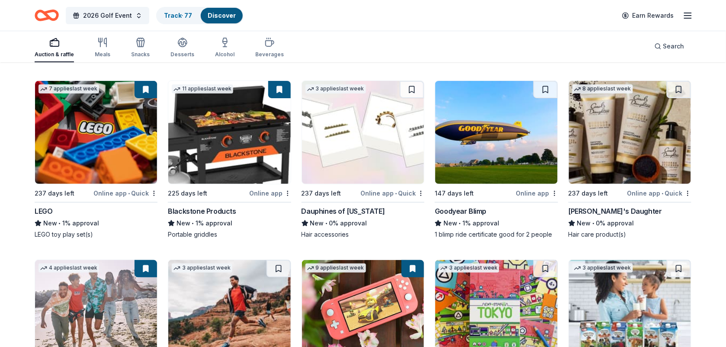
scroll to position [6711, 0]
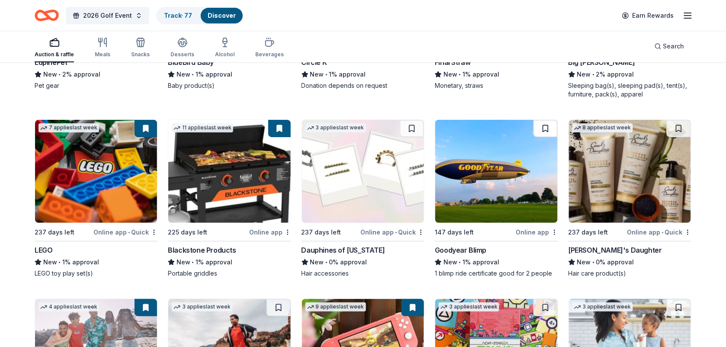
click at [541, 129] on button at bounding box center [545, 128] width 24 height 17
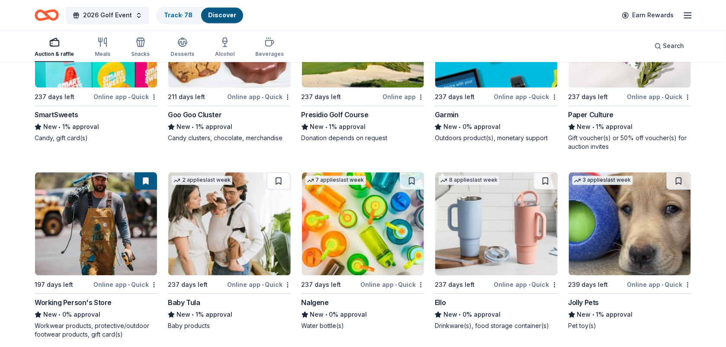
scroll to position [6270, 0]
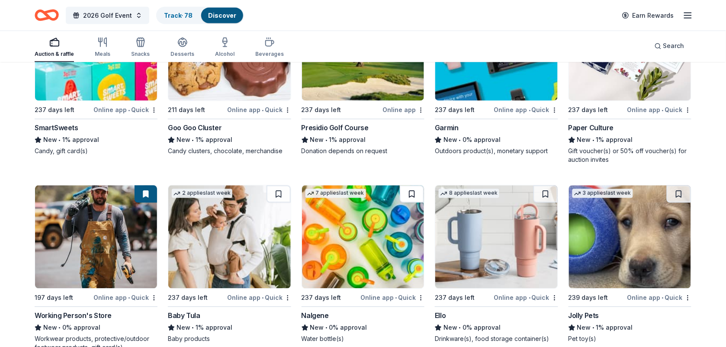
click at [413, 194] on button at bounding box center [412, 194] width 24 height 17
click at [545, 193] on button at bounding box center [545, 194] width 24 height 17
click at [679, 193] on button at bounding box center [678, 194] width 24 height 17
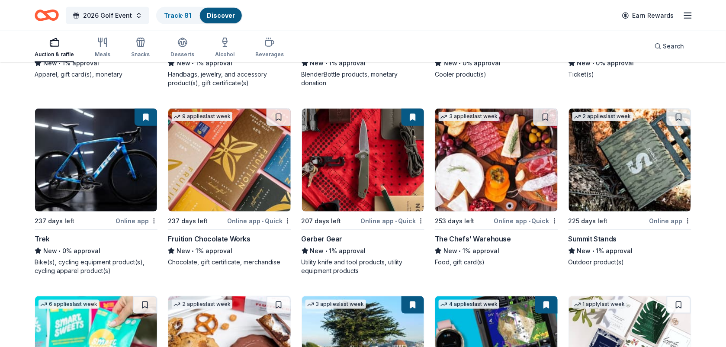
scroll to position [5958, 0]
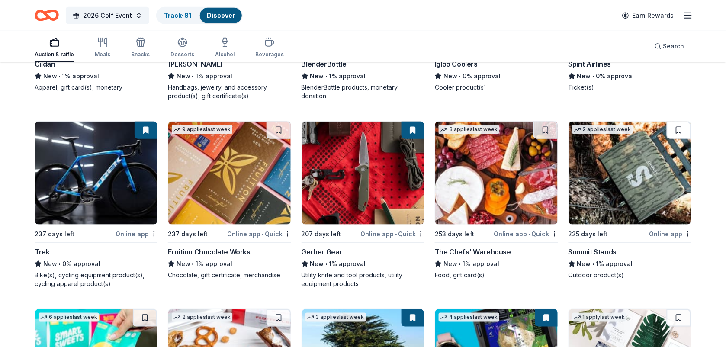
click at [677, 132] on button at bounding box center [678, 130] width 24 height 17
click at [541, 130] on button at bounding box center [545, 130] width 24 height 17
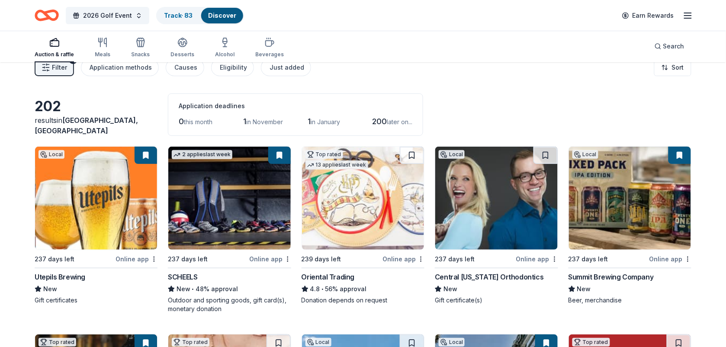
scroll to position [0, 0]
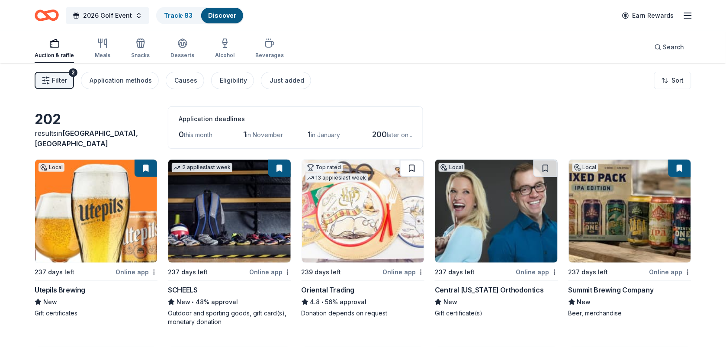
click at [412, 168] on button at bounding box center [412, 168] width 24 height 17
click at [668, 44] on span "Search" at bounding box center [673, 47] width 21 height 10
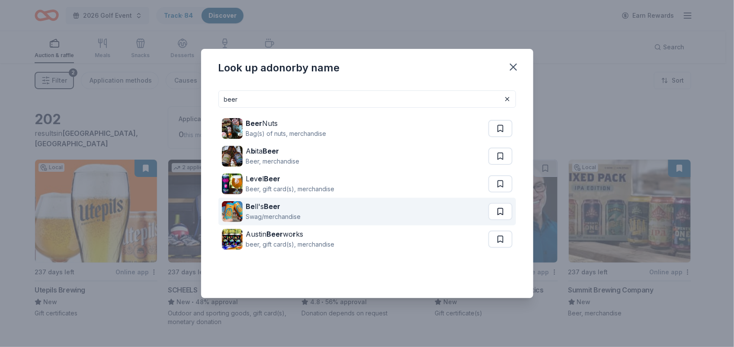
click at [500, 137] on button at bounding box center [500, 128] width 24 height 17
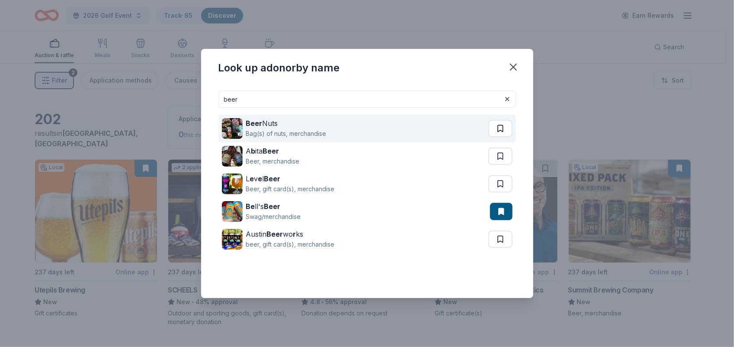
click at [503, 132] on button at bounding box center [500, 128] width 24 height 17
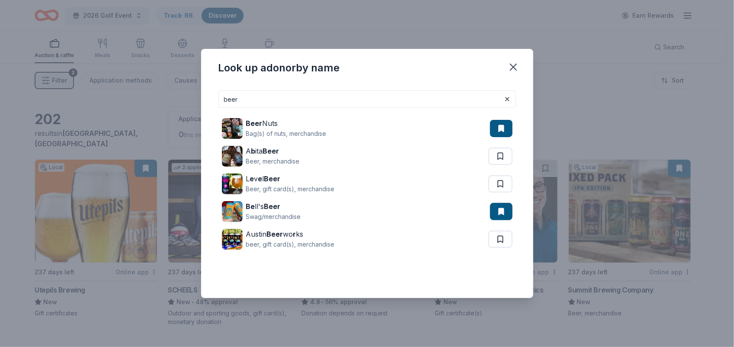
drag, startPoint x: 248, startPoint y: 104, endPoint x: 215, endPoint y: 99, distance: 33.6
click at [215, 99] on div "beer Beer Nuts Bag(s) of nuts, merchandise A b ita Beer Beer, merchandise L e v…" at bounding box center [367, 190] width 332 height 215
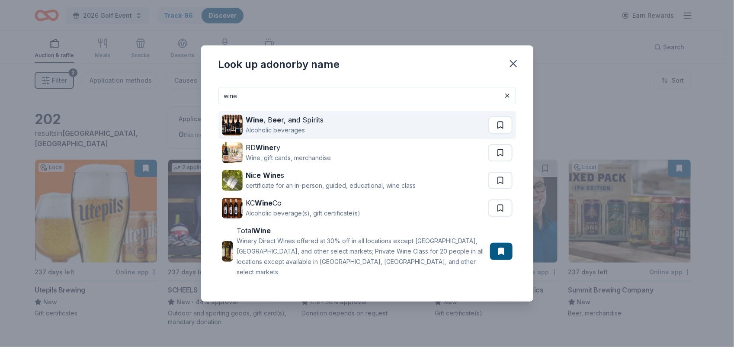
click at [498, 130] on button at bounding box center [500, 124] width 24 height 17
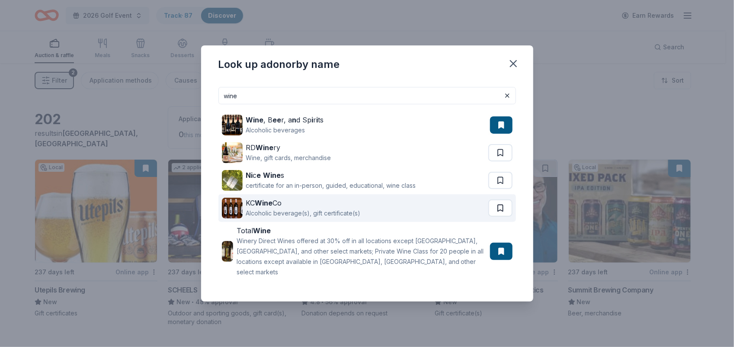
click at [498, 161] on button at bounding box center [500, 152] width 24 height 17
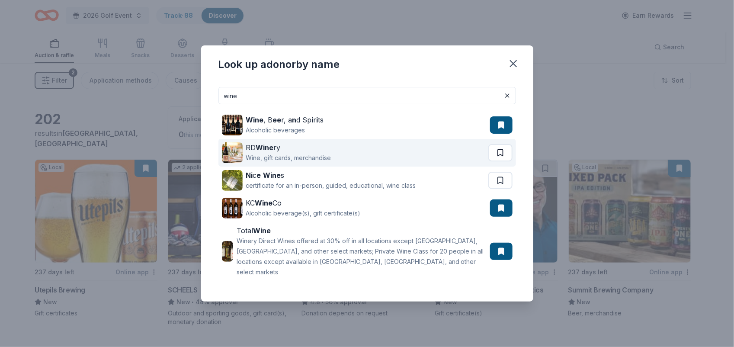
click at [501, 151] on button at bounding box center [500, 152] width 24 height 17
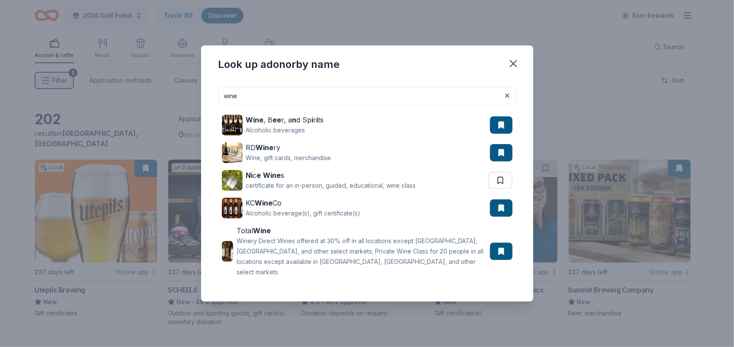
drag, startPoint x: 282, startPoint y: 103, endPoint x: 189, endPoint y: 107, distance: 93.1
click at [189, 107] on div "Look up a donor by name wine Wine , B ee r, a n d Sp i r i ts Alcoholic beverag…" at bounding box center [367, 173] width 734 height 347
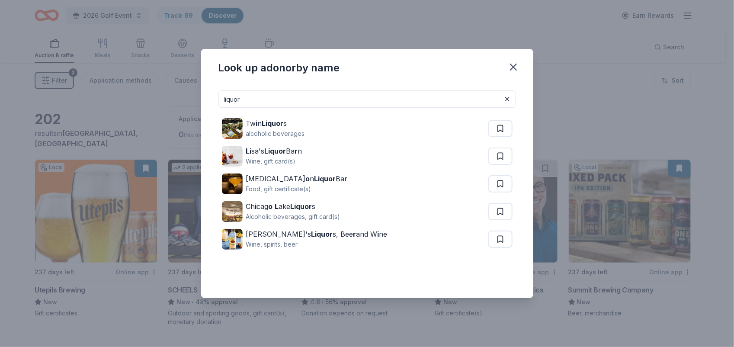
drag, startPoint x: 314, startPoint y: 100, endPoint x: 210, endPoint y: 90, distance: 105.2
click at [210, 90] on div "liquor Tw i n Liquor s alcoholic beverages Li sa's Liquor Ba r n Wine, gift car…" at bounding box center [367, 190] width 332 height 215
type input "liquor"
click at [513, 65] on icon "button" at bounding box center [513, 67] width 12 height 12
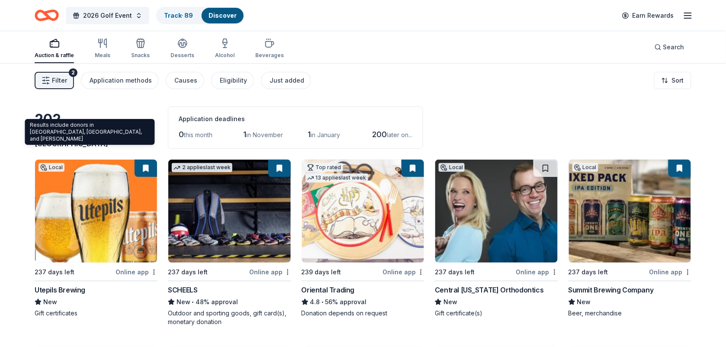
click at [66, 141] on span "[GEOGRAPHIC_DATA], [GEOGRAPHIC_DATA]" at bounding box center [86, 138] width 103 height 19
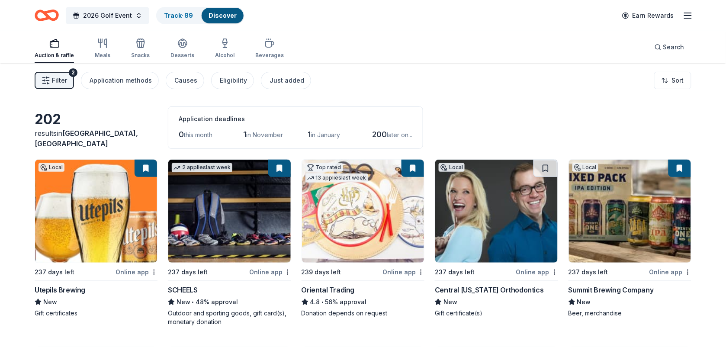
click at [59, 83] on span "Filter" at bounding box center [59, 80] width 15 height 10
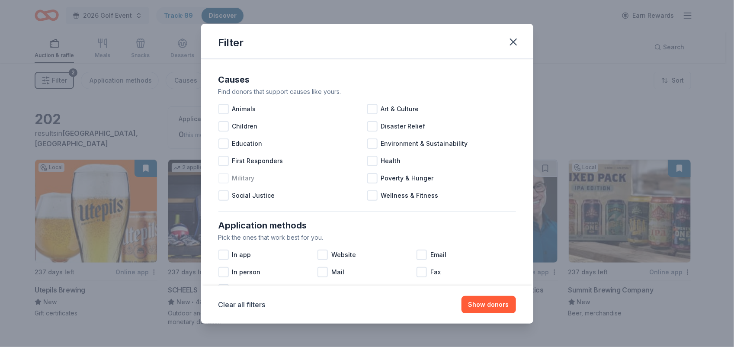
click at [223, 175] on div at bounding box center [223, 178] width 10 height 10
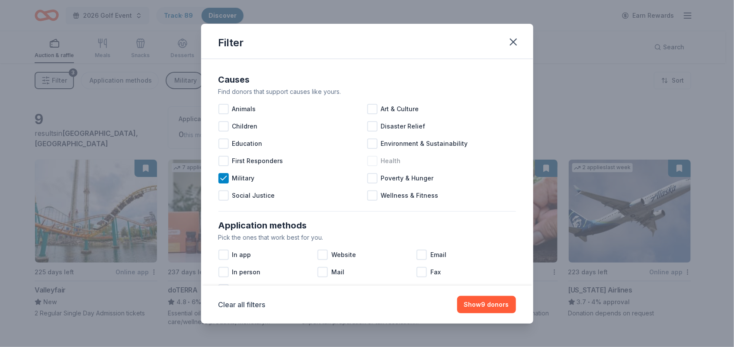
click at [368, 161] on div at bounding box center [372, 161] width 10 height 10
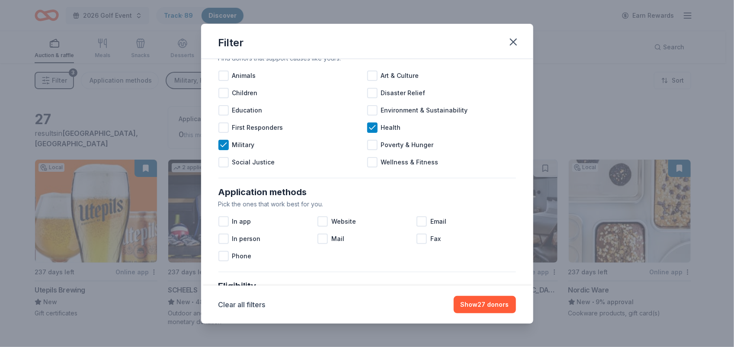
scroll to position [38, 0]
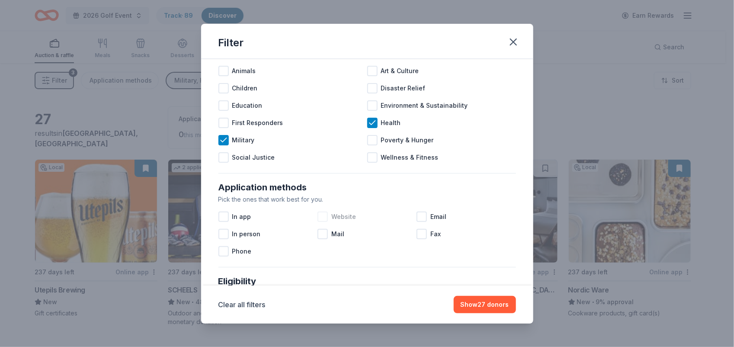
click at [320, 215] on div at bounding box center [322, 216] width 10 height 10
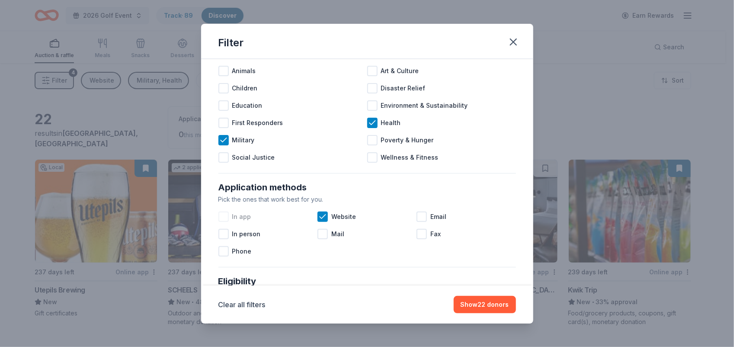
click at [220, 214] on div at bounding box center [223, 216] width 10 height 10
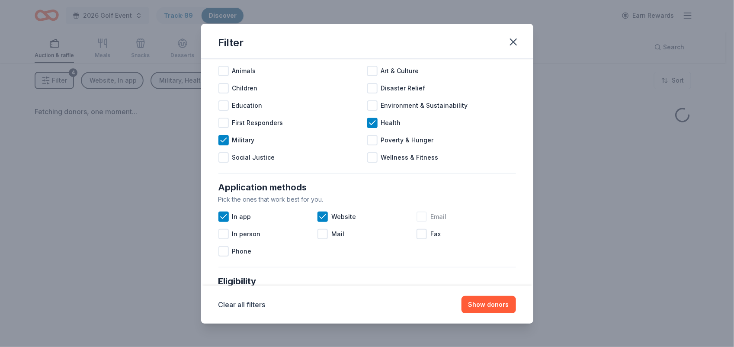
click at [420, 218] on div at bounding box center [422, 216] width 10 height 10
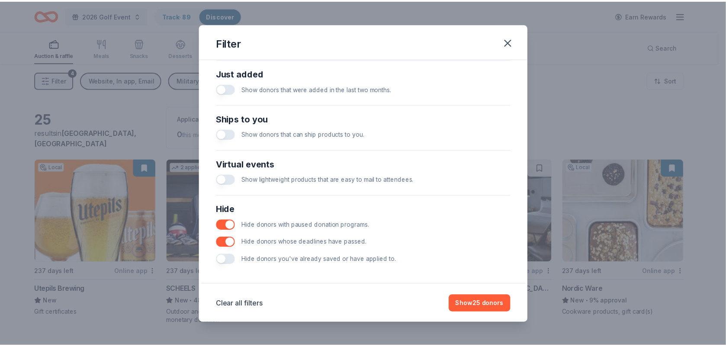
scroll to position [344, 0]
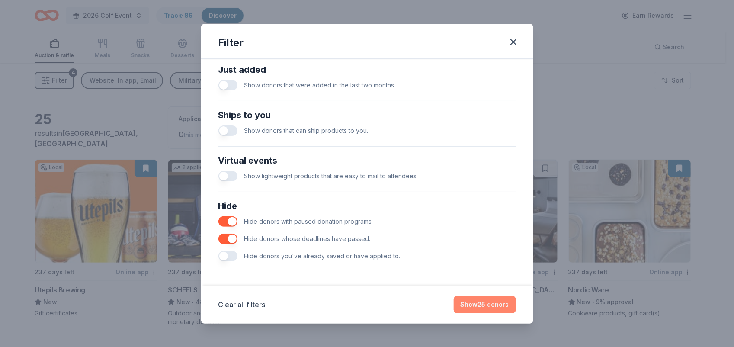
click at [474, 304] on button "Show 25 donors" at bounding box center [485, 304] width 62 height 17
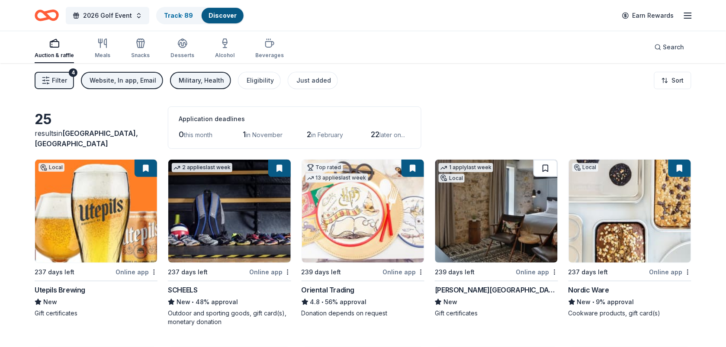
click at [541, 168] on button at bounding box center [545, 168] width 24 height 17
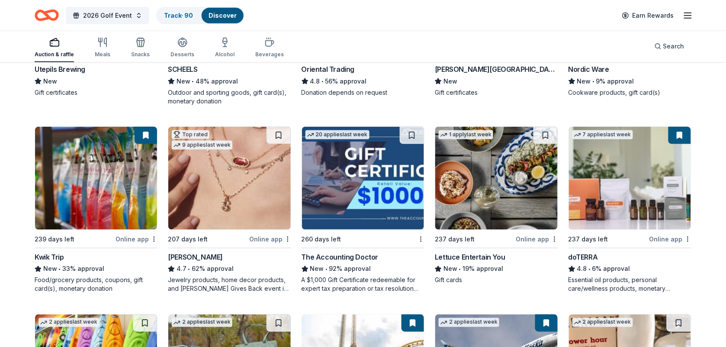
scroll to position [225, 0]
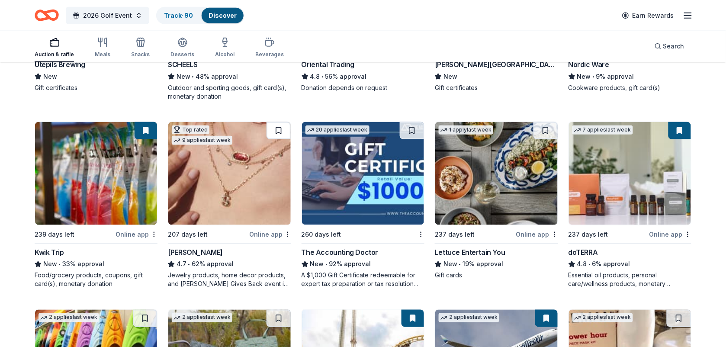
click at [282, 132] on button at bounding box center [278, 130] width 24 height 17
click at [414, 133] on button at bounding box center [412, 130] width 24 height 17
click at [546, 128] on button at bounding box center [545, 130] width 24 height 17
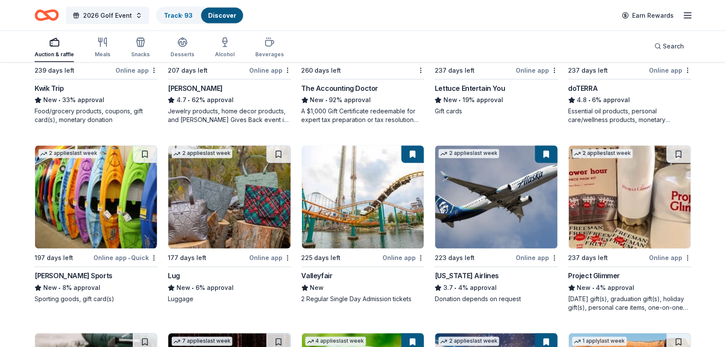
scroll to position [401, 0]
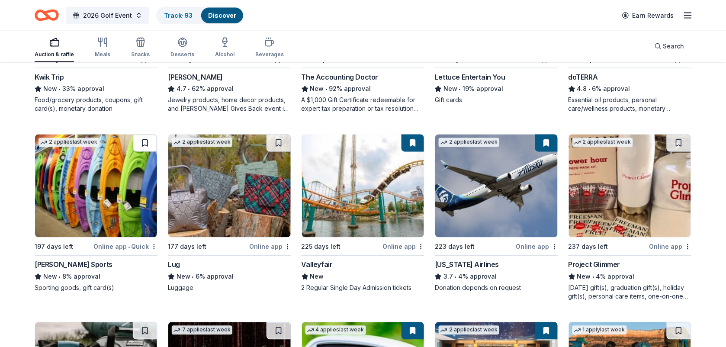
click at [144, 141] on button at bounding box center [145, 143] width 24 height 17
click at [273, 137] on button at bounding box center [278, 143] width 24 height 17
click at [675, 141] on button at bounding box center [678, 143] width 24 height 17
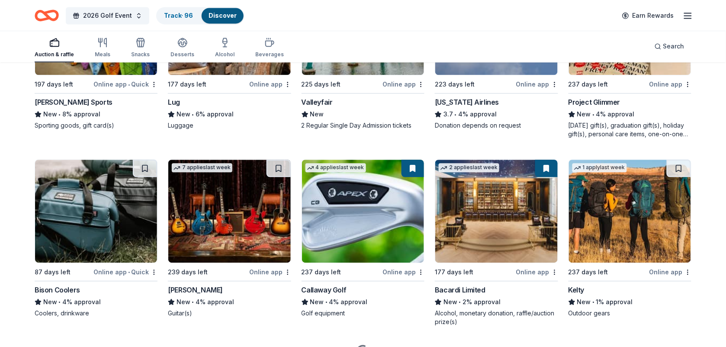
scroll to position [571, 0]
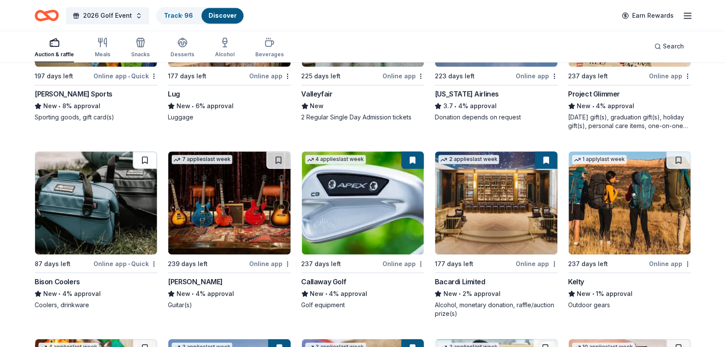
click at [145, 160] on button at bounding box center [145, 159] width 24 height 17
click at [276, 160] on button at bounding box center [278, 159] width 24 height 17
click at [678, 160] on button at bounding box center [678, 159] width 24 height 17
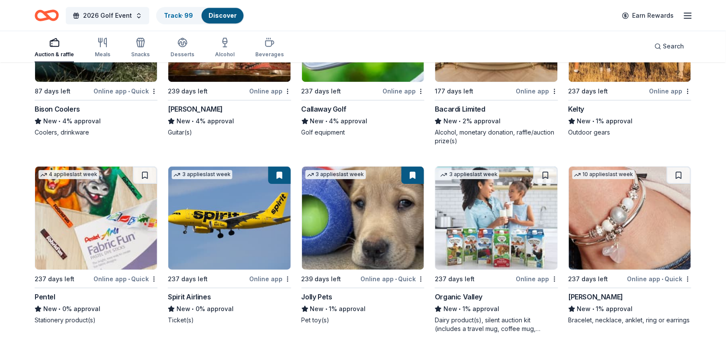
scroll to position [747, 0]
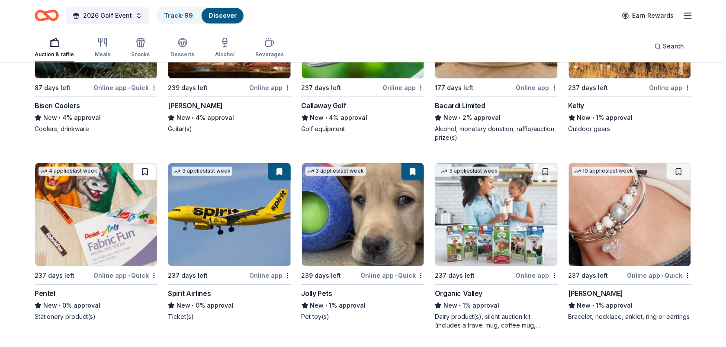
click at [143, 171] on button at bounding box center [145, 171] width 24 height 17
click at [545, 173] on button at bounding box center [545, 171] width 24 height 17
click at [680, 174] on button at bounding box center [678, 171] width 24 height 17
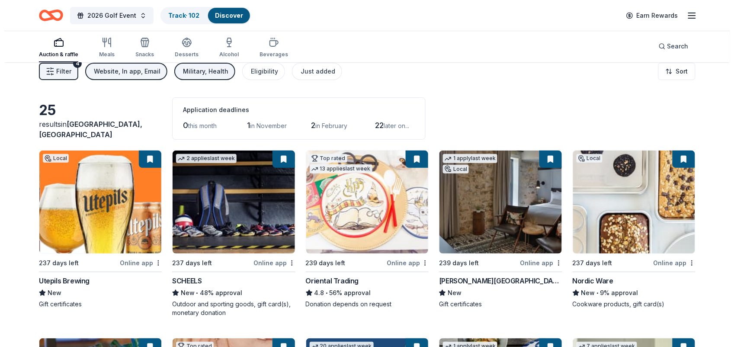
scroll to position [0, 0]
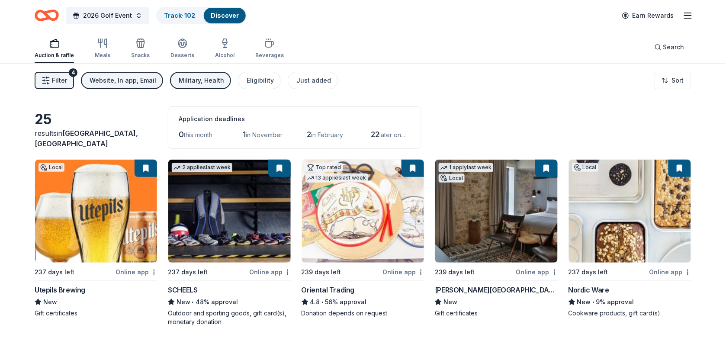
click at [52, 84] on span "Filter" at bounding box center [59, 80] width 15 height 10
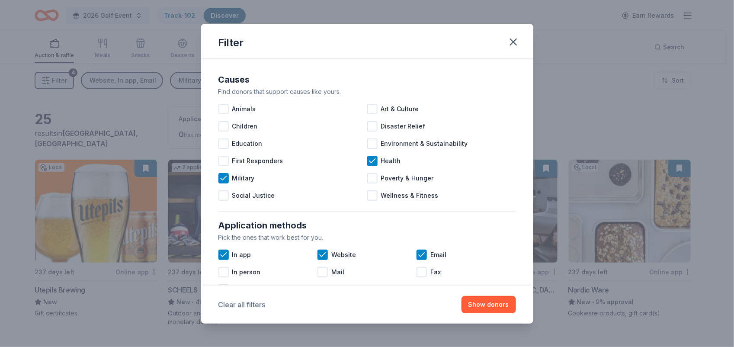
click at [243, 305] on button "Clear all filters" at bounding box center [241, 304] width 47 height 10
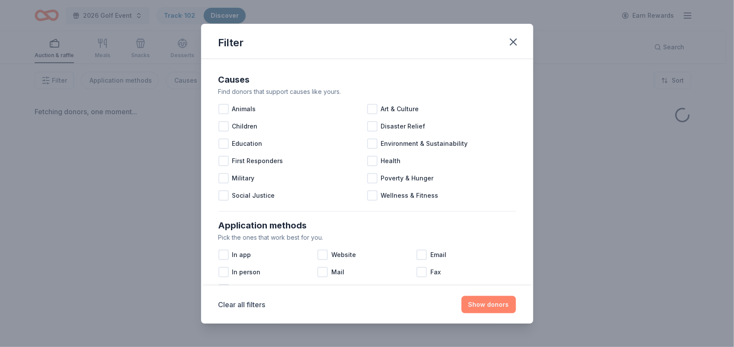
click at [491, 300] on button "Show donors" at bounding box center [488, 304] width 54 height 17
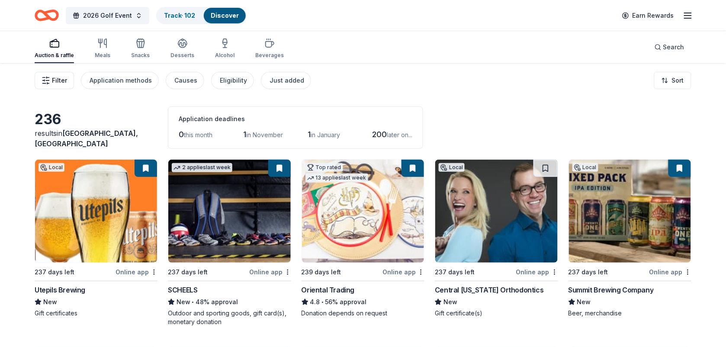
click at [58, 78] on span "Filter" at bounding box center [59, 80] width 15 height 10
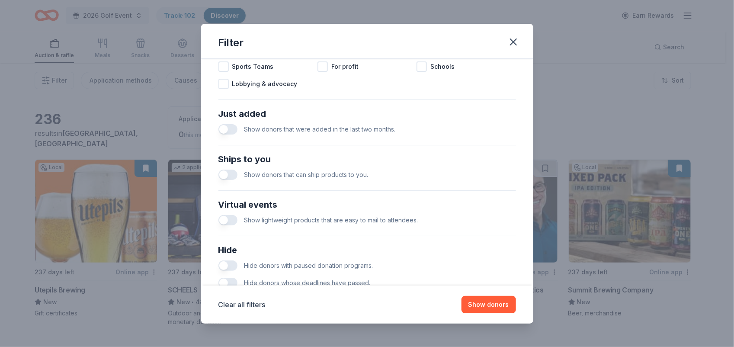
scroll to position [344, 0]
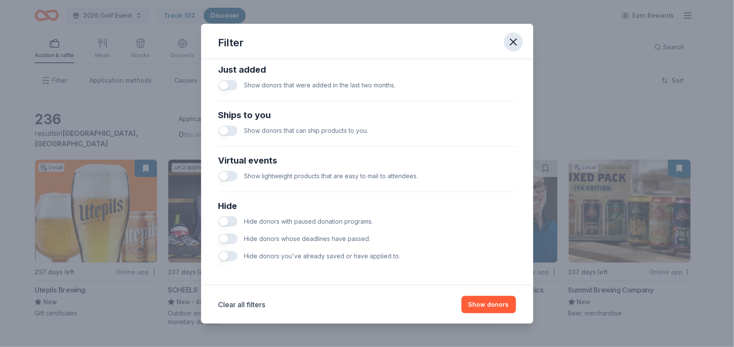
click at [512, 37] on icon "button" at bounding box center [513, 42] width 12 height 12
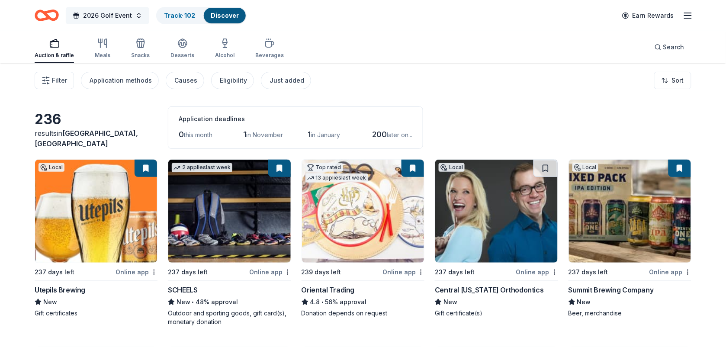
click at [135, 19] on button "2026 Golf Event" at bounding box center [107, 15] width 83 height 17
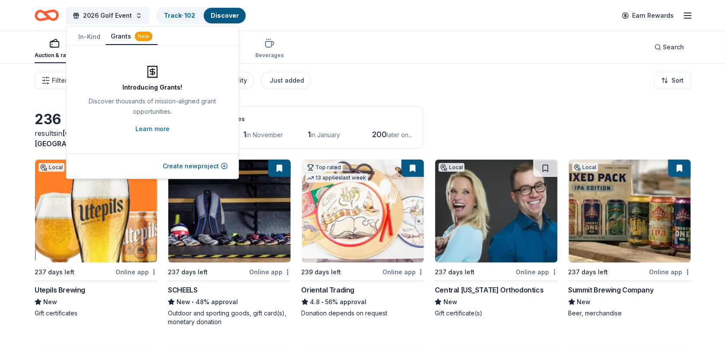
click at [122, 33] on button "Grants New" at bounding box center [132, 37] width 52 height 16
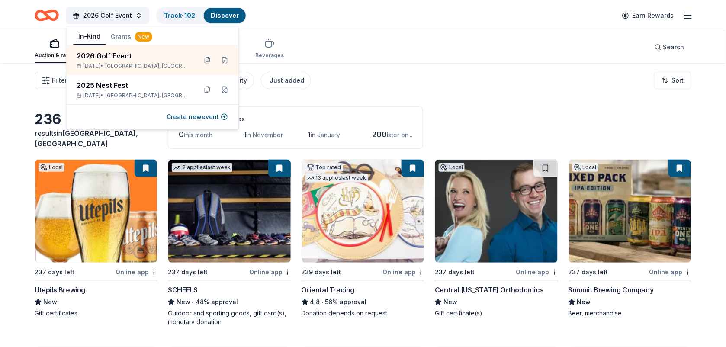
click at [89, 35] on button "In-Kind" at bounding box center [90, 37] width 32 height 16
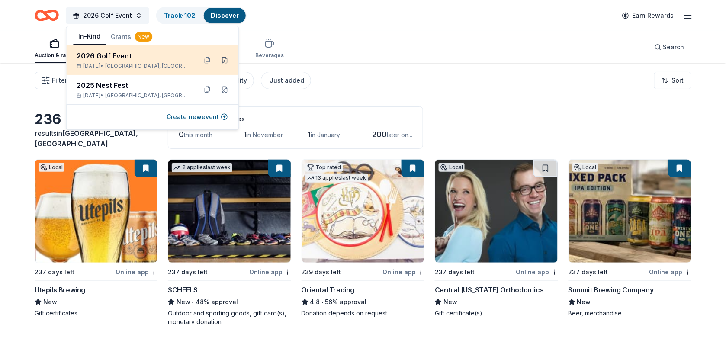
click at [225, 61] on button at bounding box center [225, 60] width 14 height 14
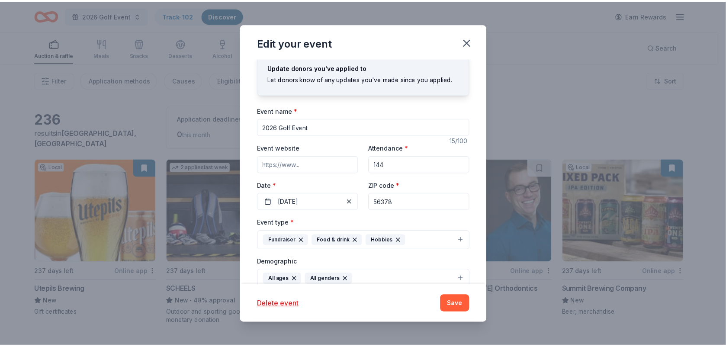
scroll to position [0, 0]
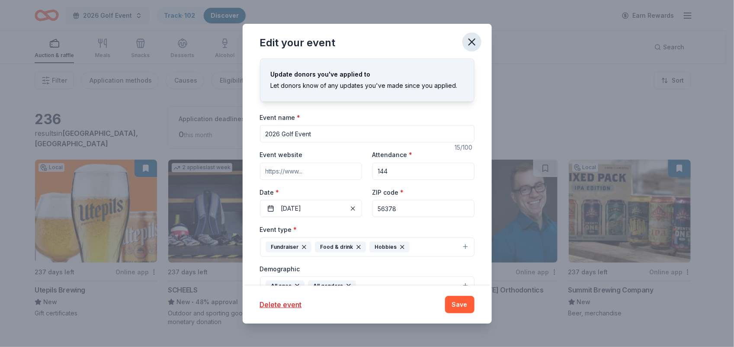
click at [468, 43] on icon "button" at bounding box center [472, 42] width 12 height 12
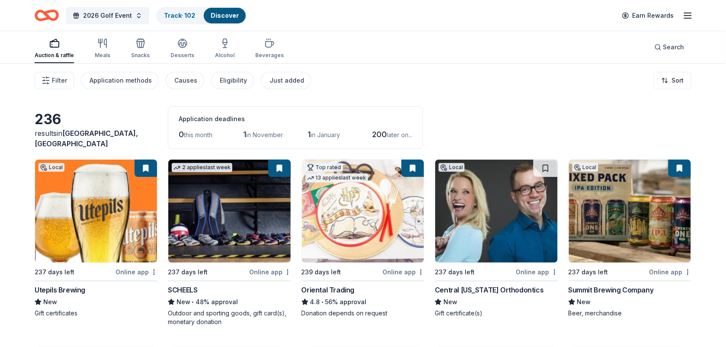
click at [45, 13] on icon "Home" at bounding box center [50, 15] width 13 height 9
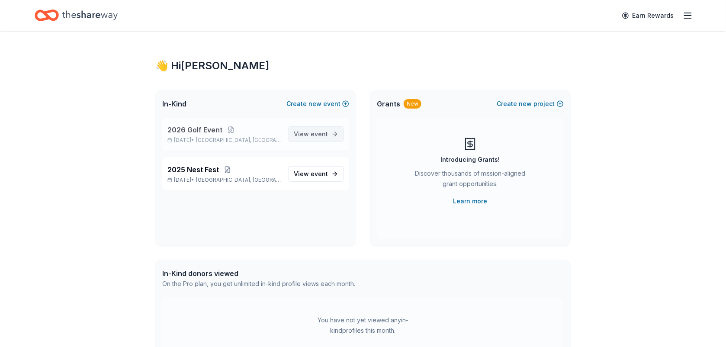
click at [310, 132] on span "View event" at bounding box center [311, 134] width 34 height 10
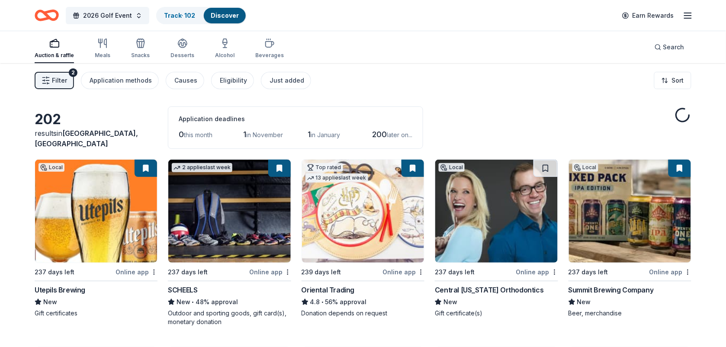
click at [696, 19] on div "2026 Golf Event Track · 102 Discover Earn Rewards" at bounding box center [363, 15] width 726 height 31
click at [688, 13] on line "button" at bounding box center [687, 13] width 7 height 0
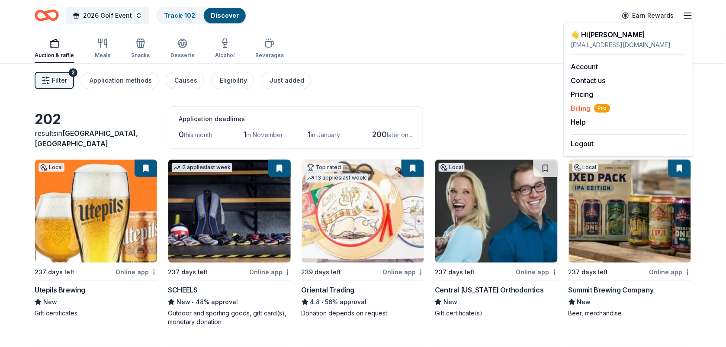
click at [583, 106] on span "Billing Pro" at bounding box center [590, 108] width 39 height 10
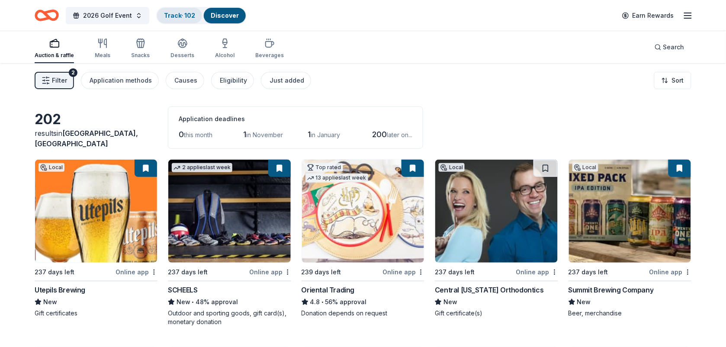
click at [182, 15] on link "Track · 102" at bounding box center [179, 15] width 31 height 7
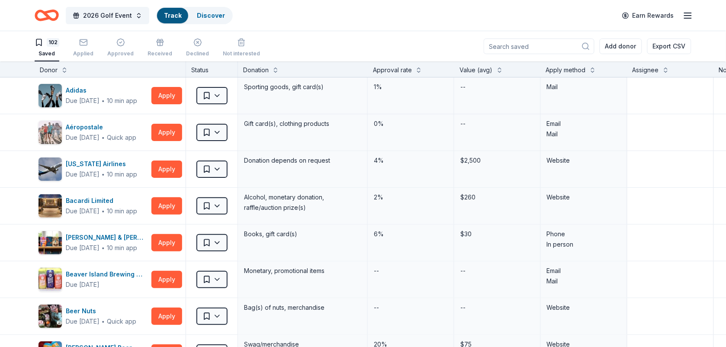
scroll to position [0, 0]
click at [593, 68] on button at bounding box center [592, 68] width 7 height 9
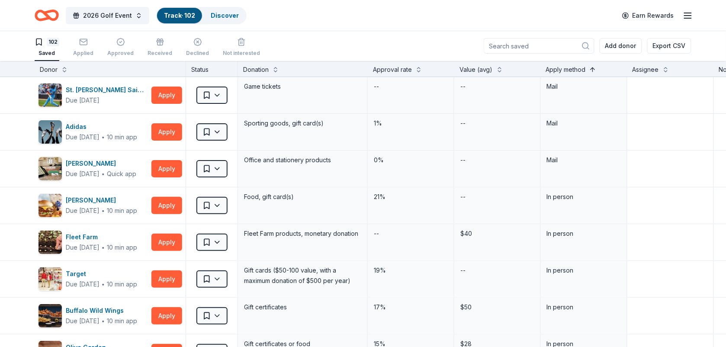
click at [593, 68] on button at bounding box center [592, 68] width 7 height 9
